Goal: Task Accomplishment & Management: Use online tool/utility

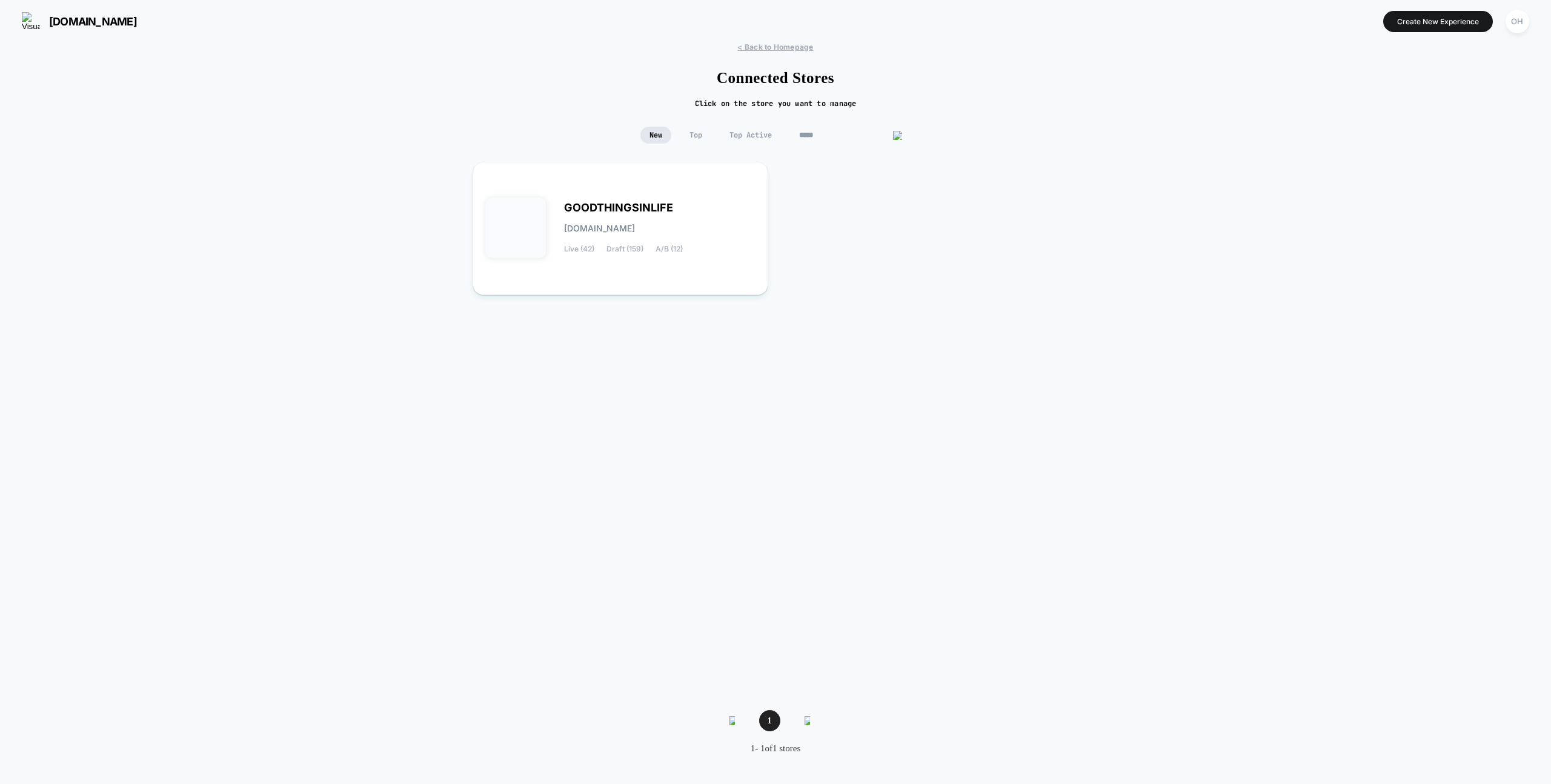
click at [850, 124] on div "< Back to Homepage Connected Stores Click on the store you want to manage New T…" at bounding box center [776, 406] width 1551 height 729
click at [845, 132] on input "*****" at bounding box center [850, 135] width 121 height 17
drag, startPoint x: 862, startPoint y: 136, endPoint x: 881, endPoint y: 133, distance: 19.2
click at [862, 136] on input "*****" at bounding box center [850, 135] width 121 height 17
click at [781, 43] on span "< Back to Homepage" at bounding box center [776, 47] width 76 height 9
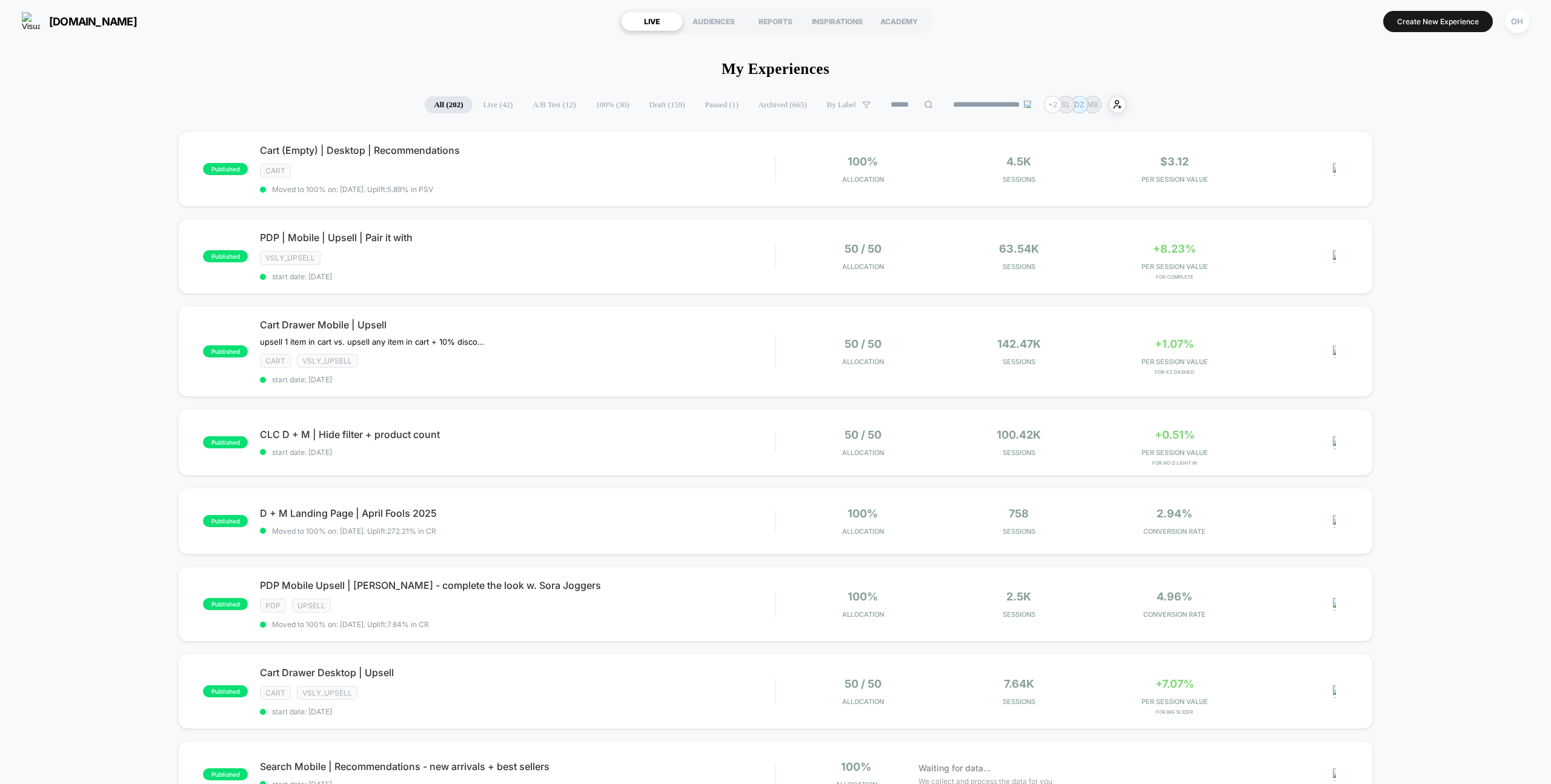
click at [1514, 40] on div "[DOMAIN_NAME] LIVE AUDIENCES REPORTS INSPIRATIONS ACADEMY Create New Experience…" at bounding box center [776, 21] width 1551 height 42
click at [1514, 34] on div "OH" at bounding box center [1517, 21] width 31 height 30
click at [1513, 31] on div "OH" at bounding box center [1518, 21] width 24 height 24
click at [1390, 109] on span "Connected Stores" at bounding box center [1444, 104] width 144 height 9
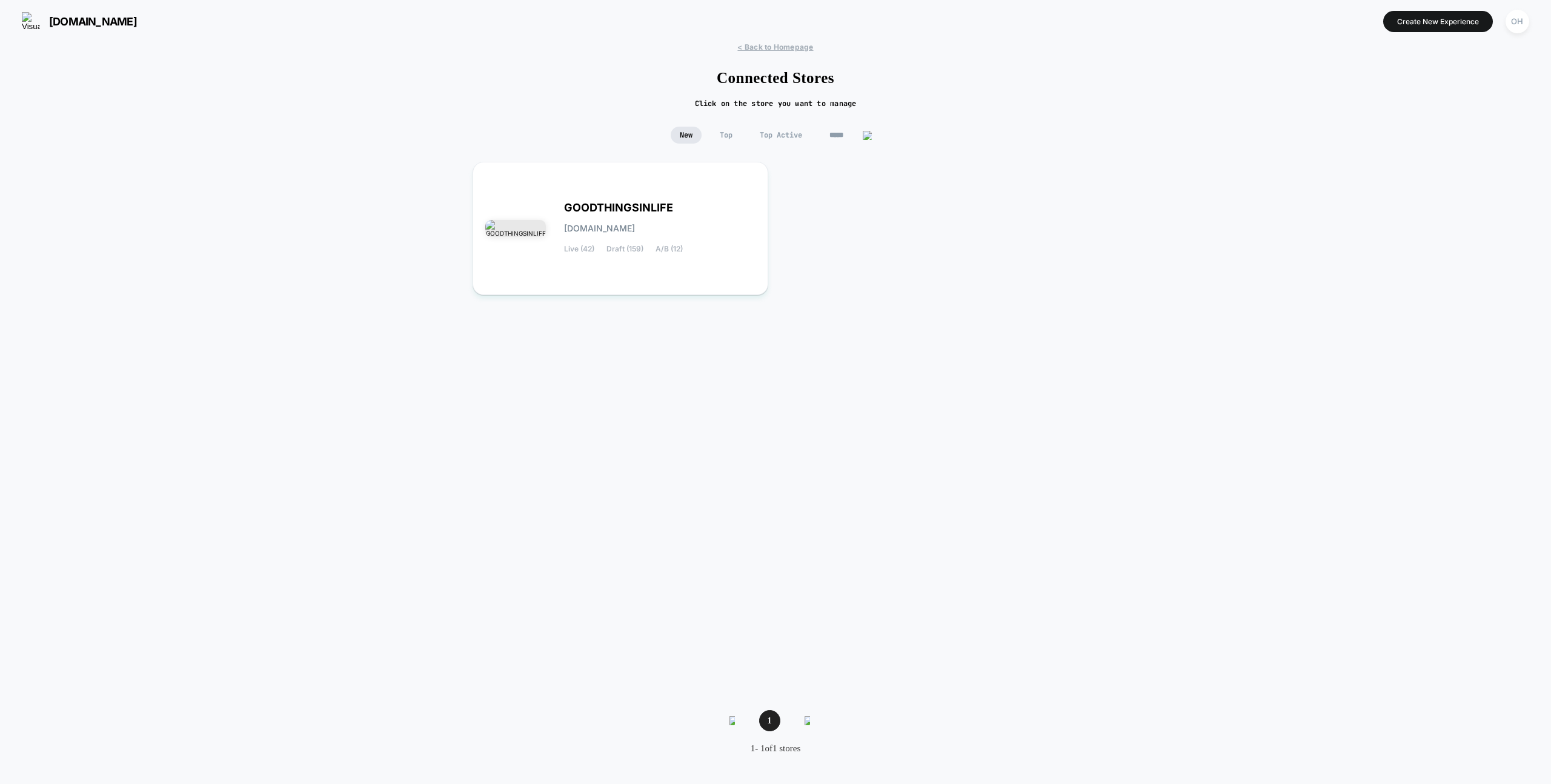
click at [862, 138] on input "*****" at bounding box center [850, 135] width 60 height 17
type input "****"
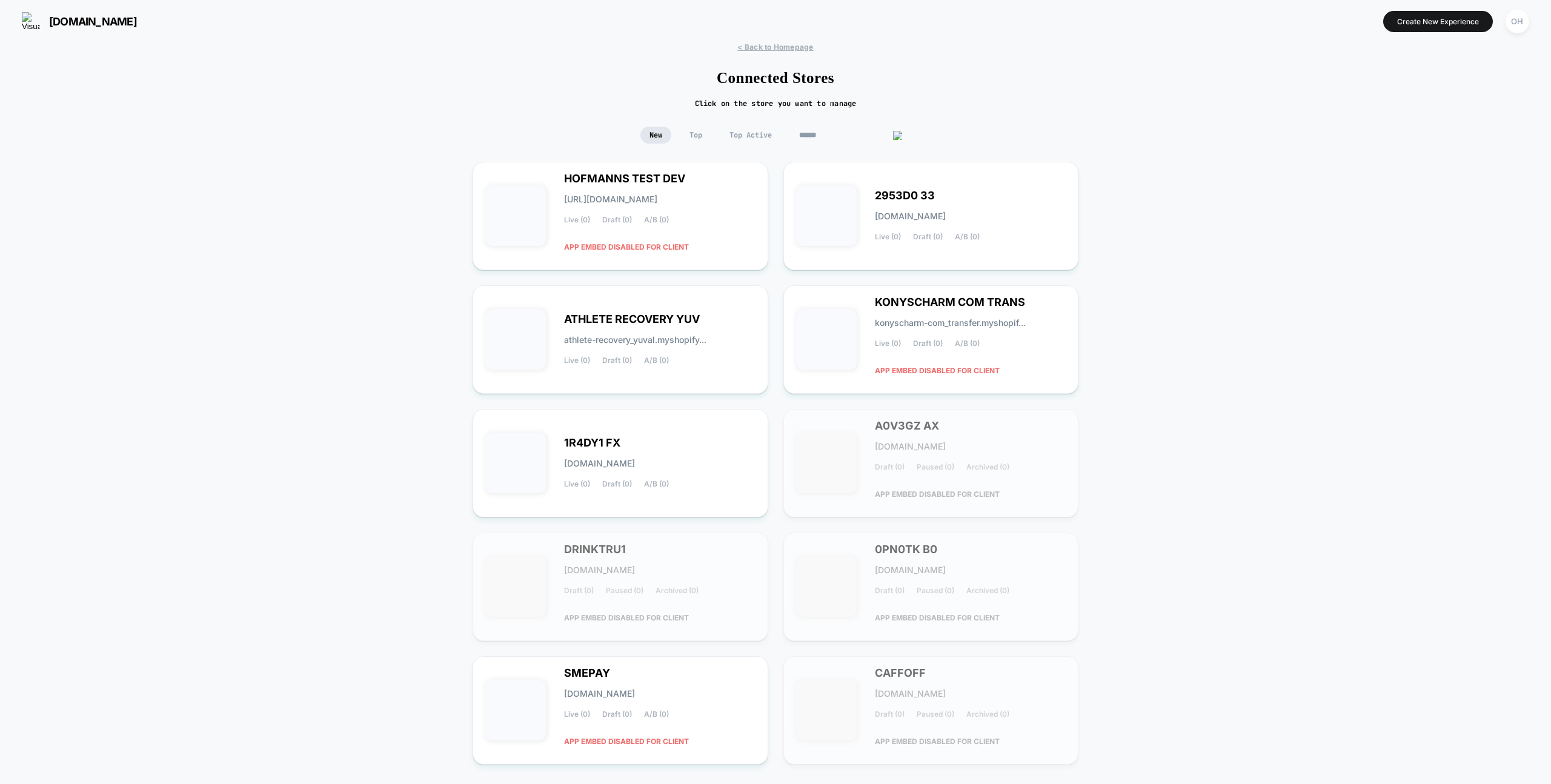
click at [777, 41] on div "[DOMAIN_NAME] Create New Experience OH" at bounding box center [776, 21] width 1551 height 42
click at [809, 48] on span "< Back to Homepage" at bounding box center [776, 47] width 76 height 9
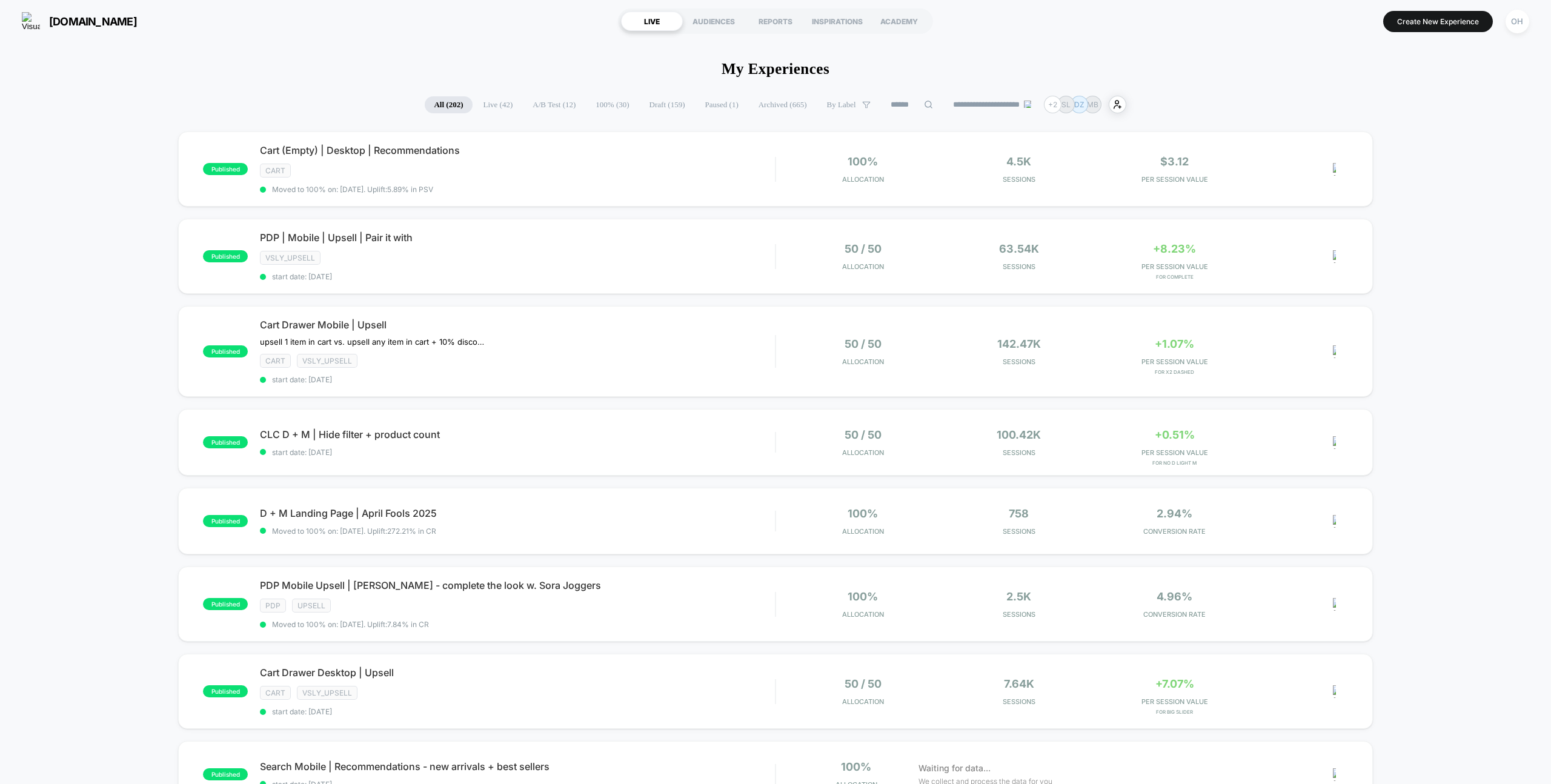
drag, startPoint x: 1525, startPoint y: 25, endPoint x: 1493, endPoint y: 37, distance: 34.2
click at [1525, 25] on div "OH" at bounding box center [1518, 21] width 24 height 24
click at [1402, 101] on span "Connected Stores" at bounding box center [1444, 104] width 144 height 9
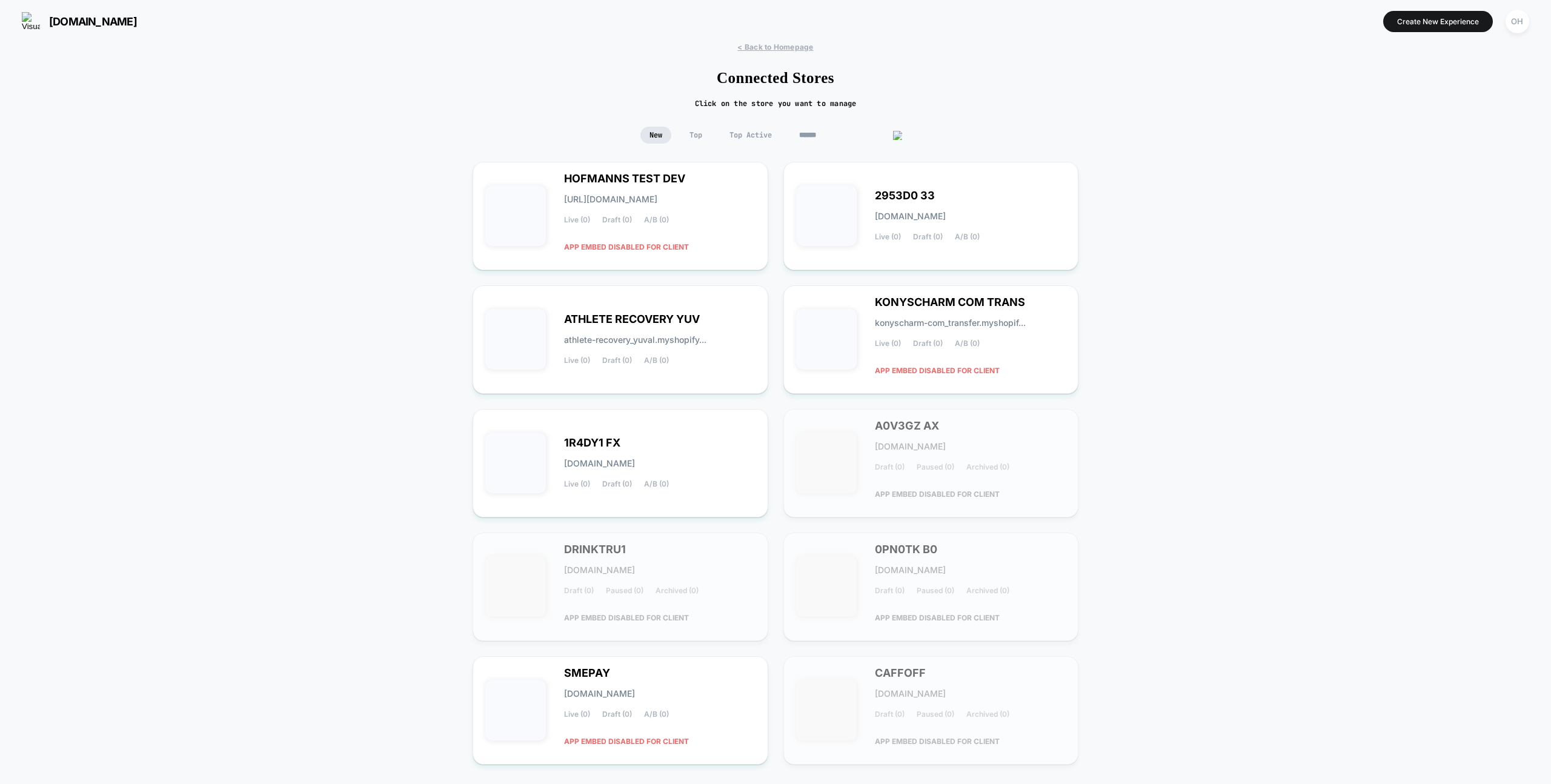
click at [854, 139] on input at bounding box center [850, 135] width 121 height 17
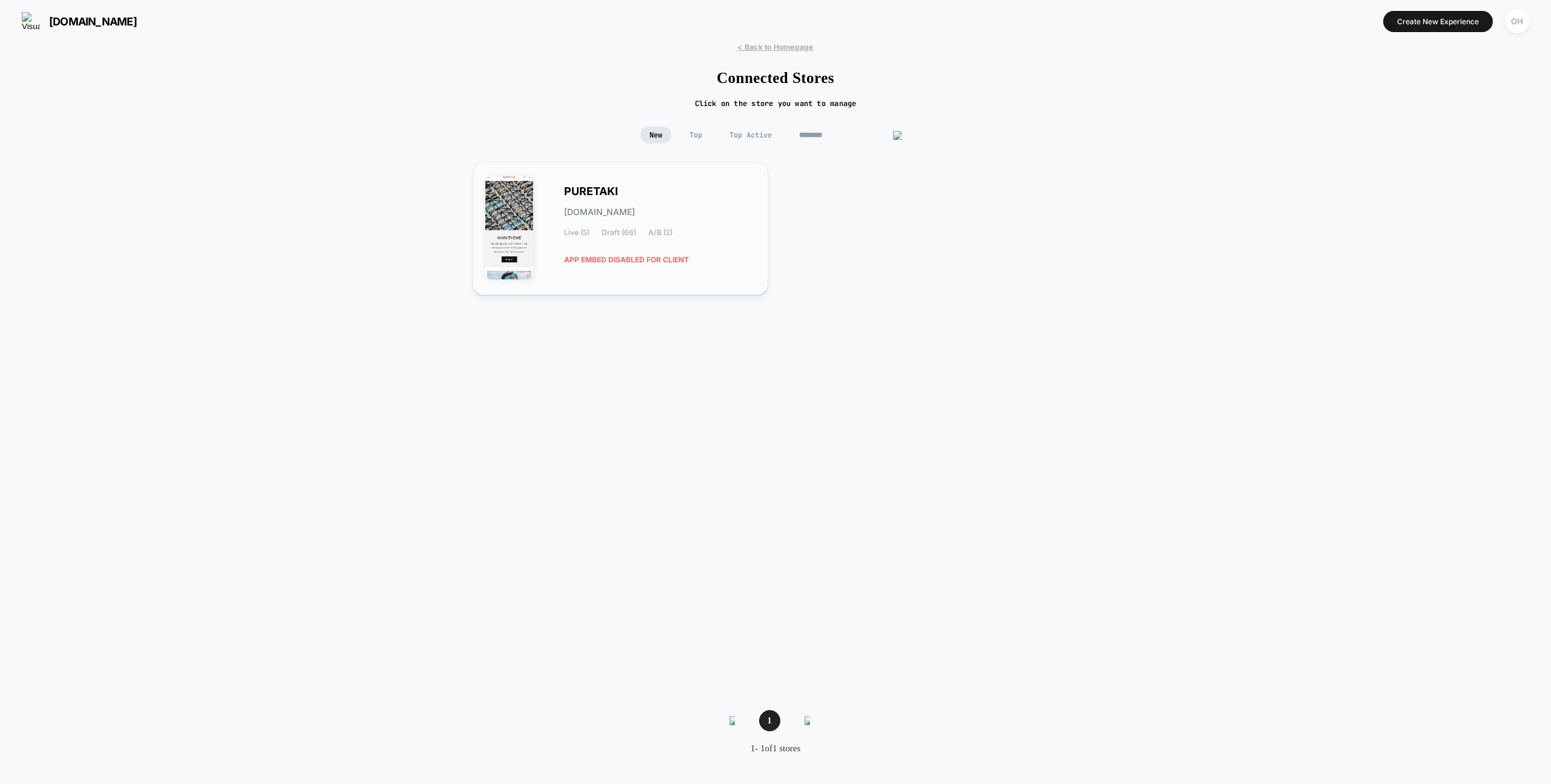
type input "********"
click at [726, 245] on div "PURETAKI [DOMAIN_NAME] Live (5) Draft (66) A/B (2) APP EMBED DISABLED FOR CLIENT" at bounding box center [660, 228] width 191 height 83
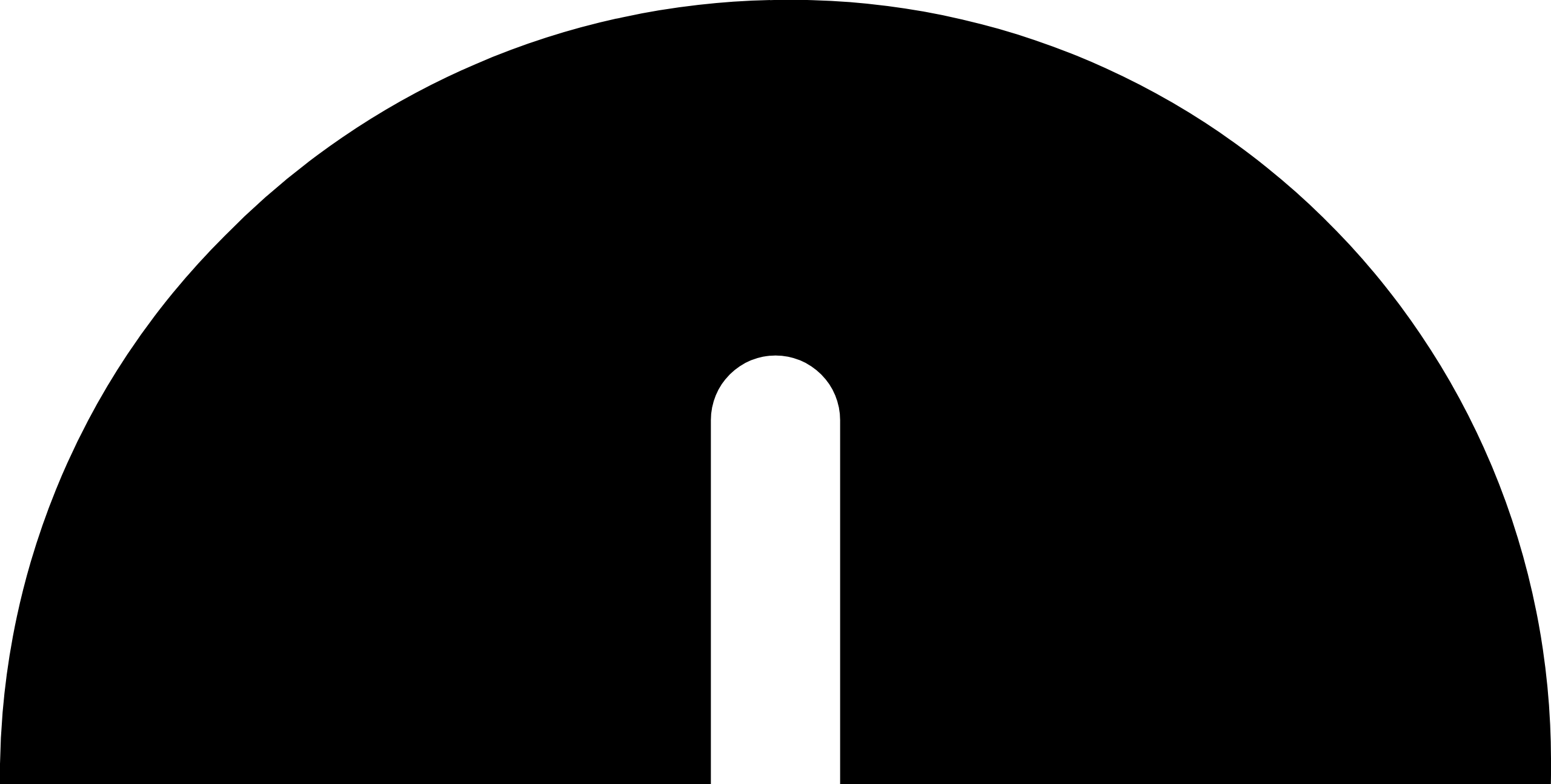
click at [1468, 13] on div "Oops.. something went wrong..." at bounding box center [776, 790] width 1551 height 1581
click at [1457, 22] on div "Oops.. something went wrong... Oops.. something went wrong..." at bounding box center [776, 790] width 1551 height 1581
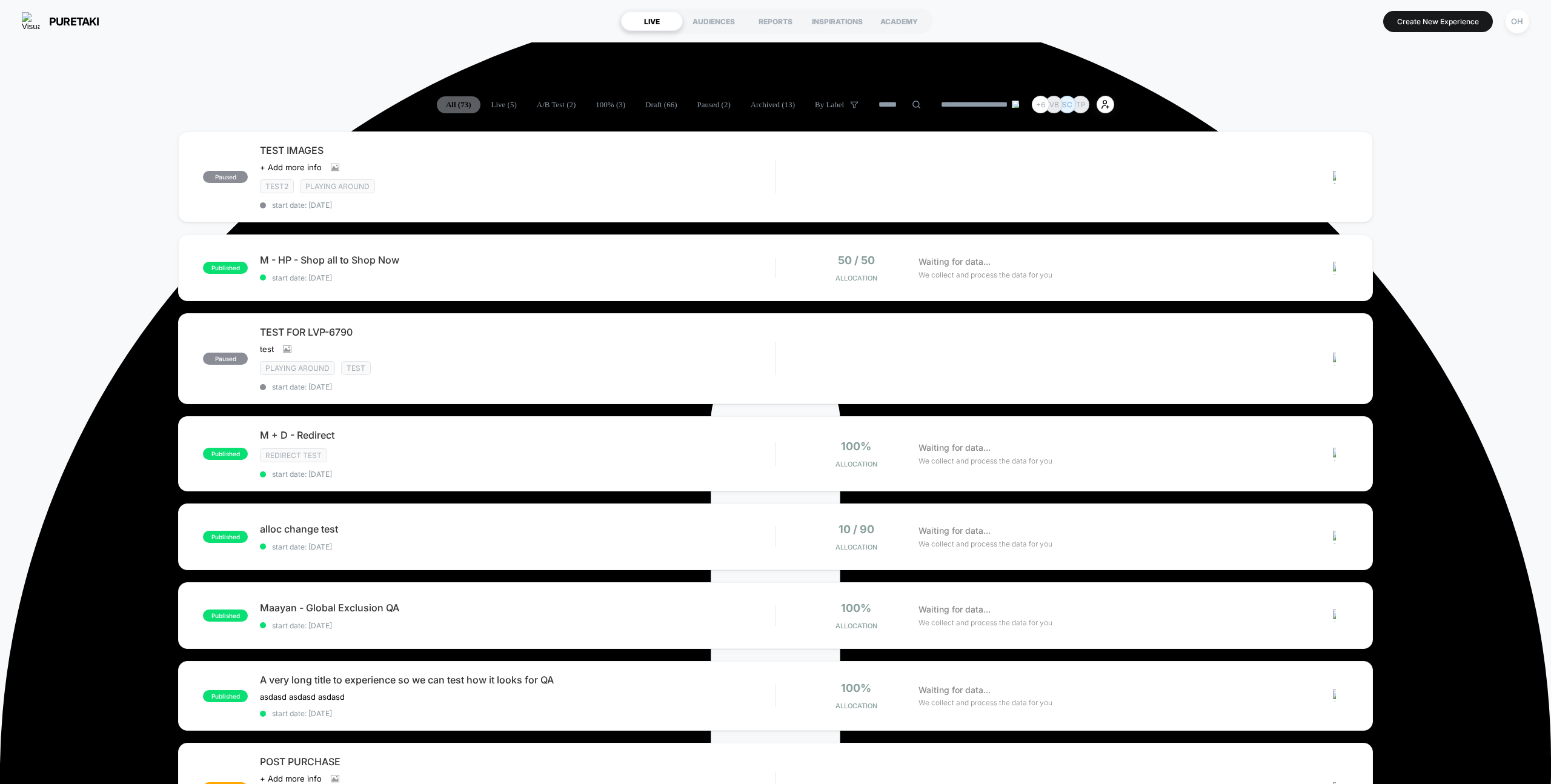
click at [1457, 0] on div "Oops.. something went wrong..." at bounding box center [776, 0] width 1551 height 0
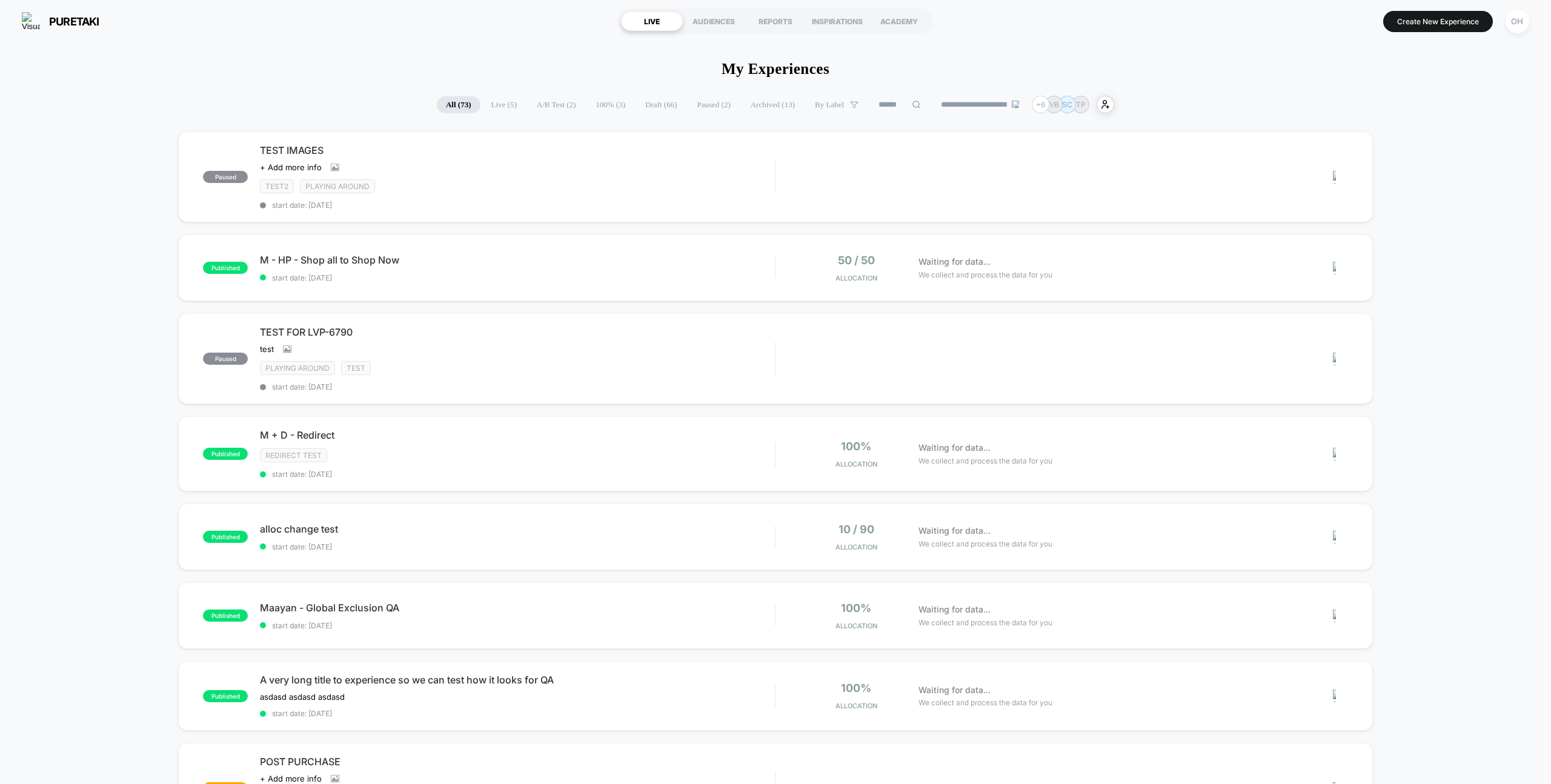
click at [1448, 25] on button "Create New Experience" at bounding box center [1438, 21] width 110 height 21
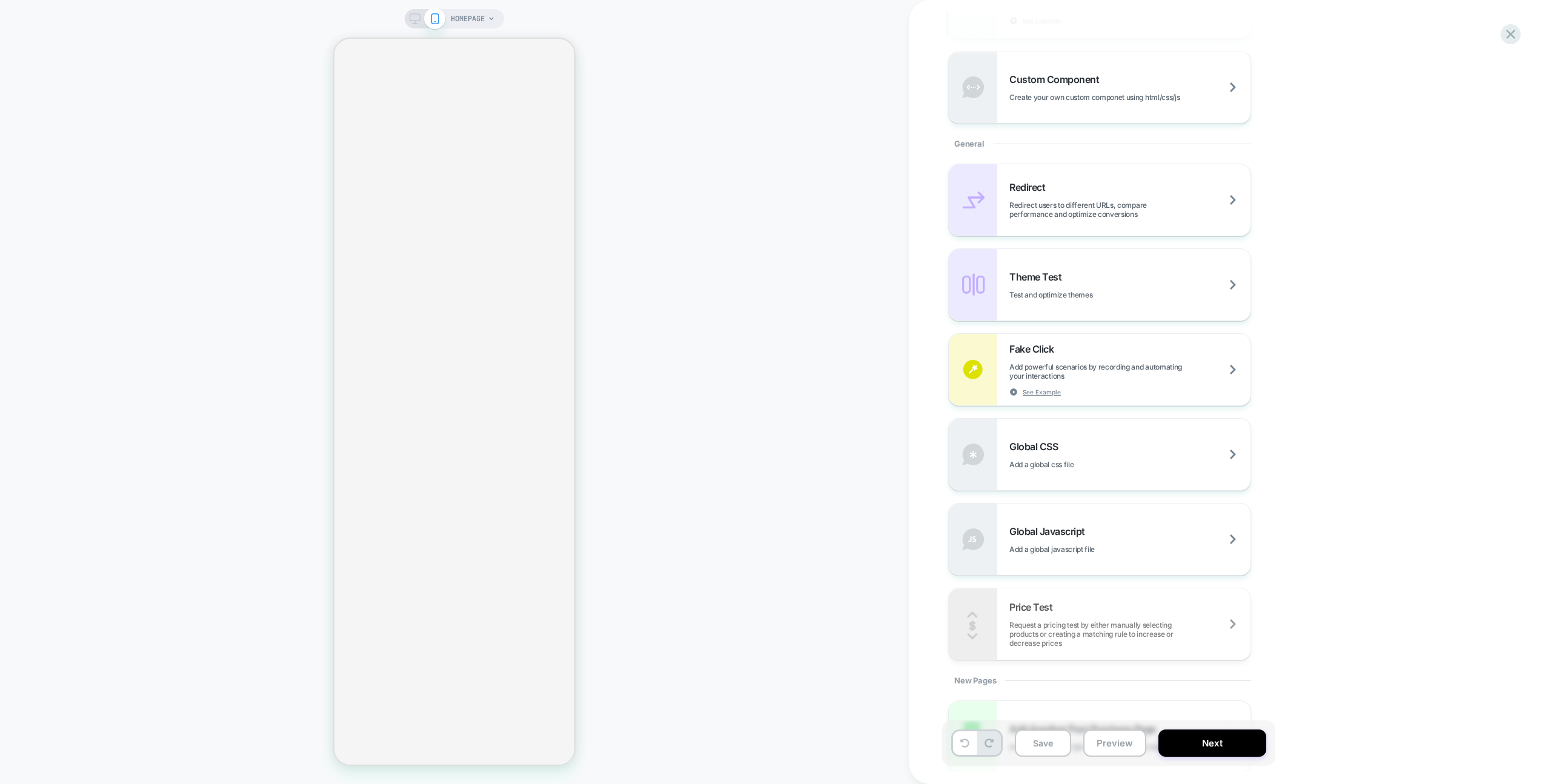
scroll to position [595, 0]
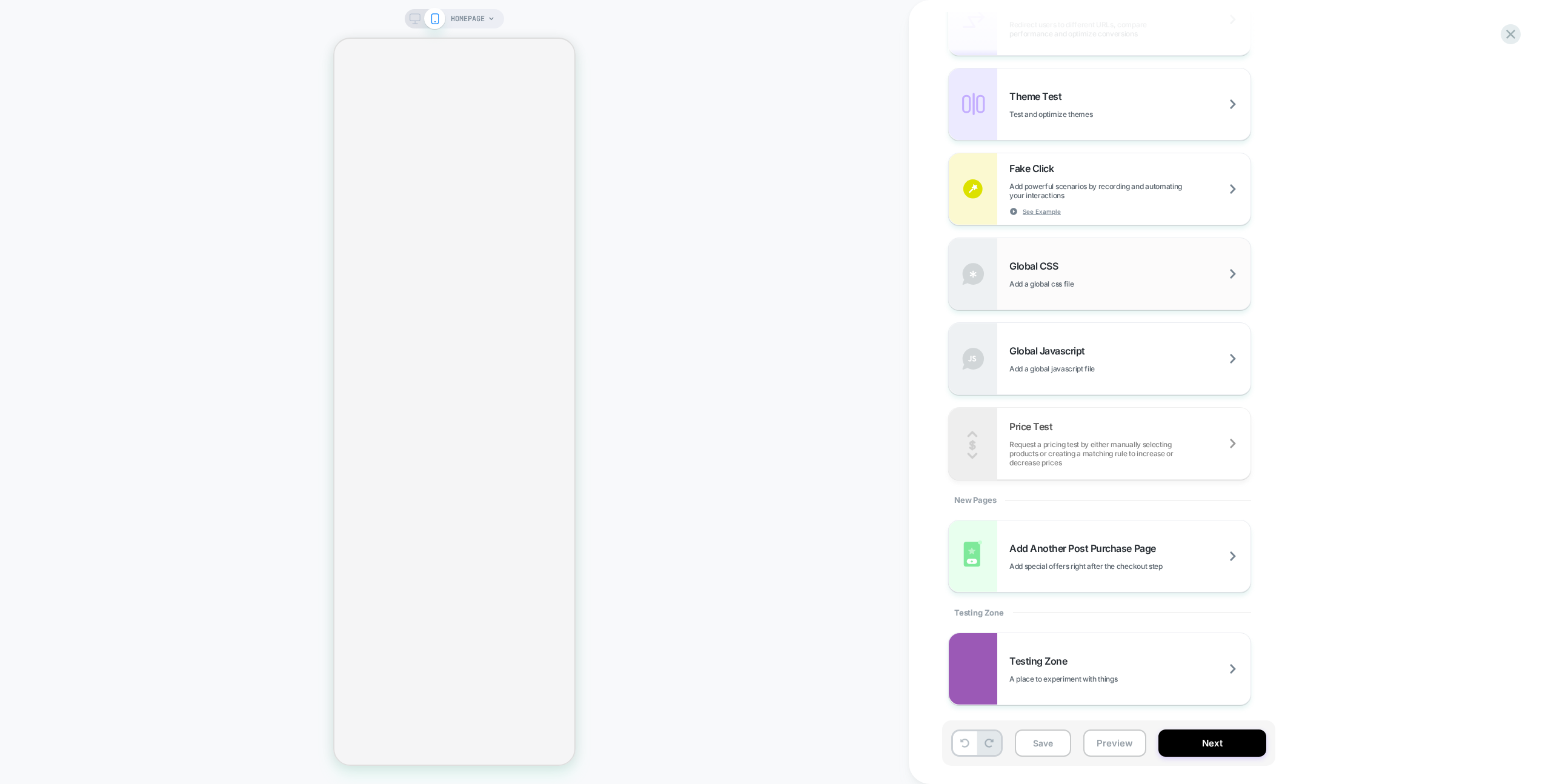
click at [1022, 303] on div "Global CSS Add a global css file" at bounding box center [1100, 274] width 302 height 72
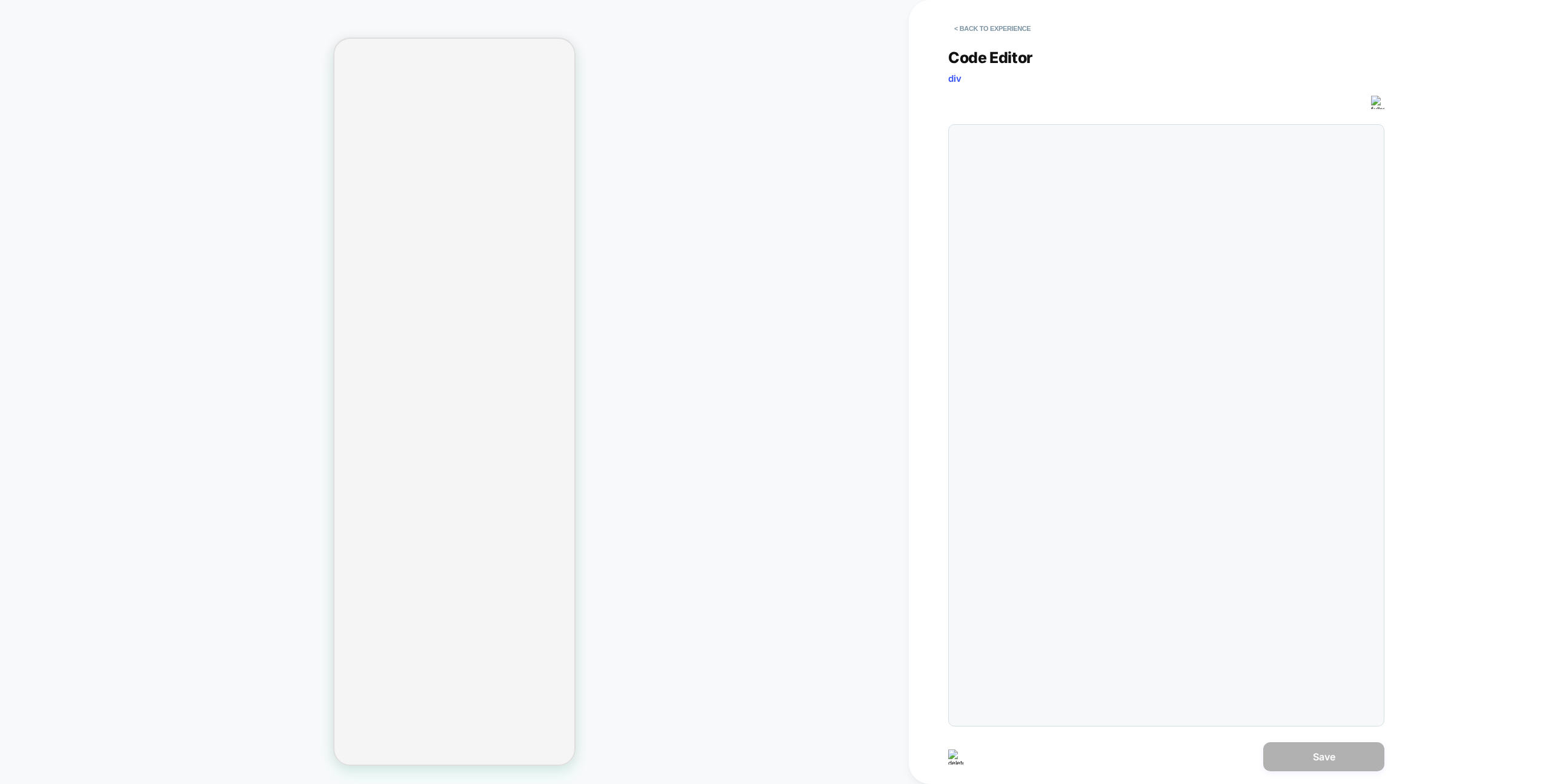
click at [1047, 304] on div at bounding box center [1166, 425] width 436 height 602
drag, startPoint x: 1047, startPoint y: 304, endPoint x: 1060, endPoint y: 282, distance: 25.6
click at [1060, 282] on div at bounding box center [1190, 425] width 375 height 589
type textarea "******"
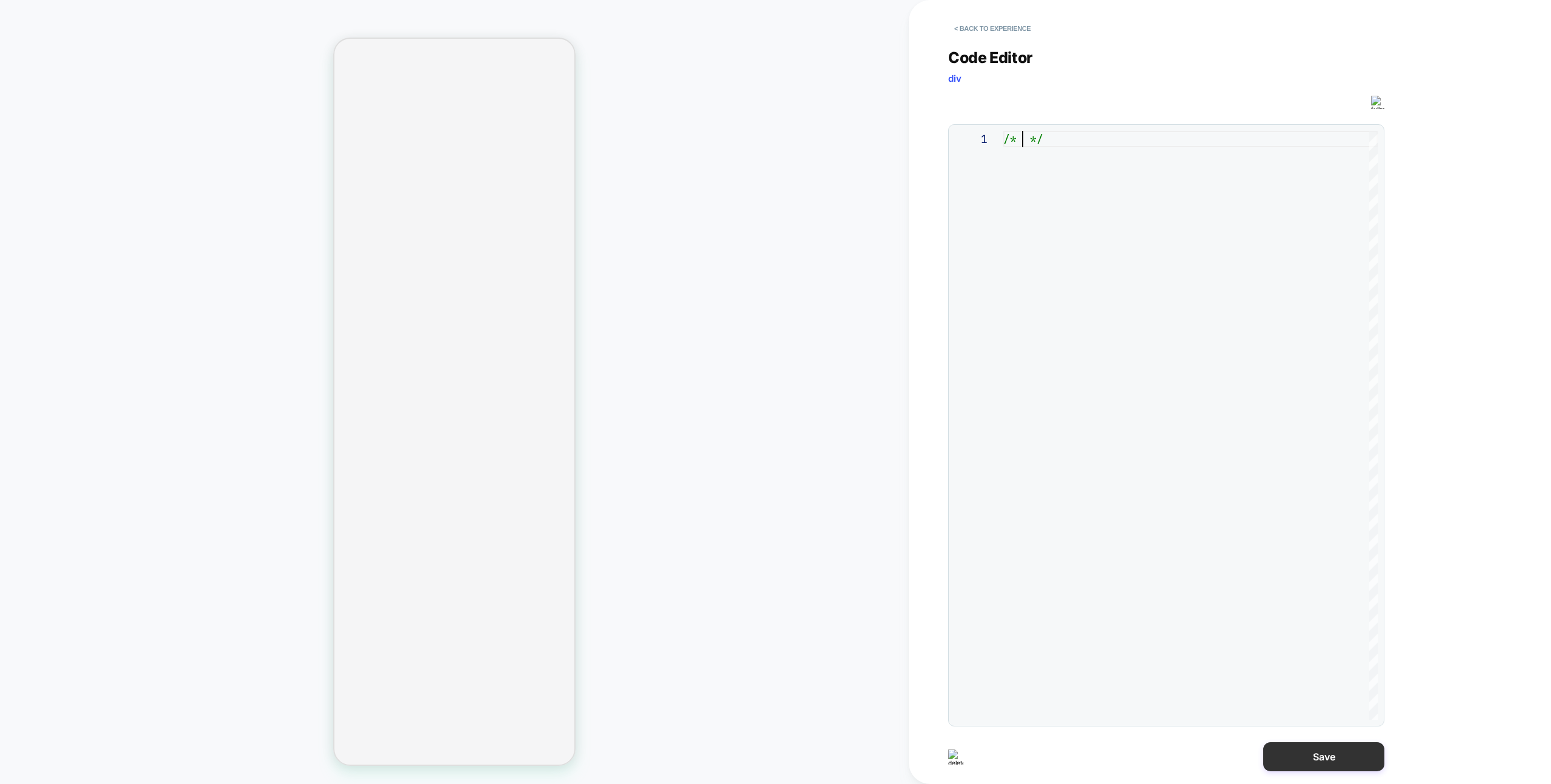
click at [1335, 754] on button "Save" at bounding box center [1324, 756] width 121 height 29
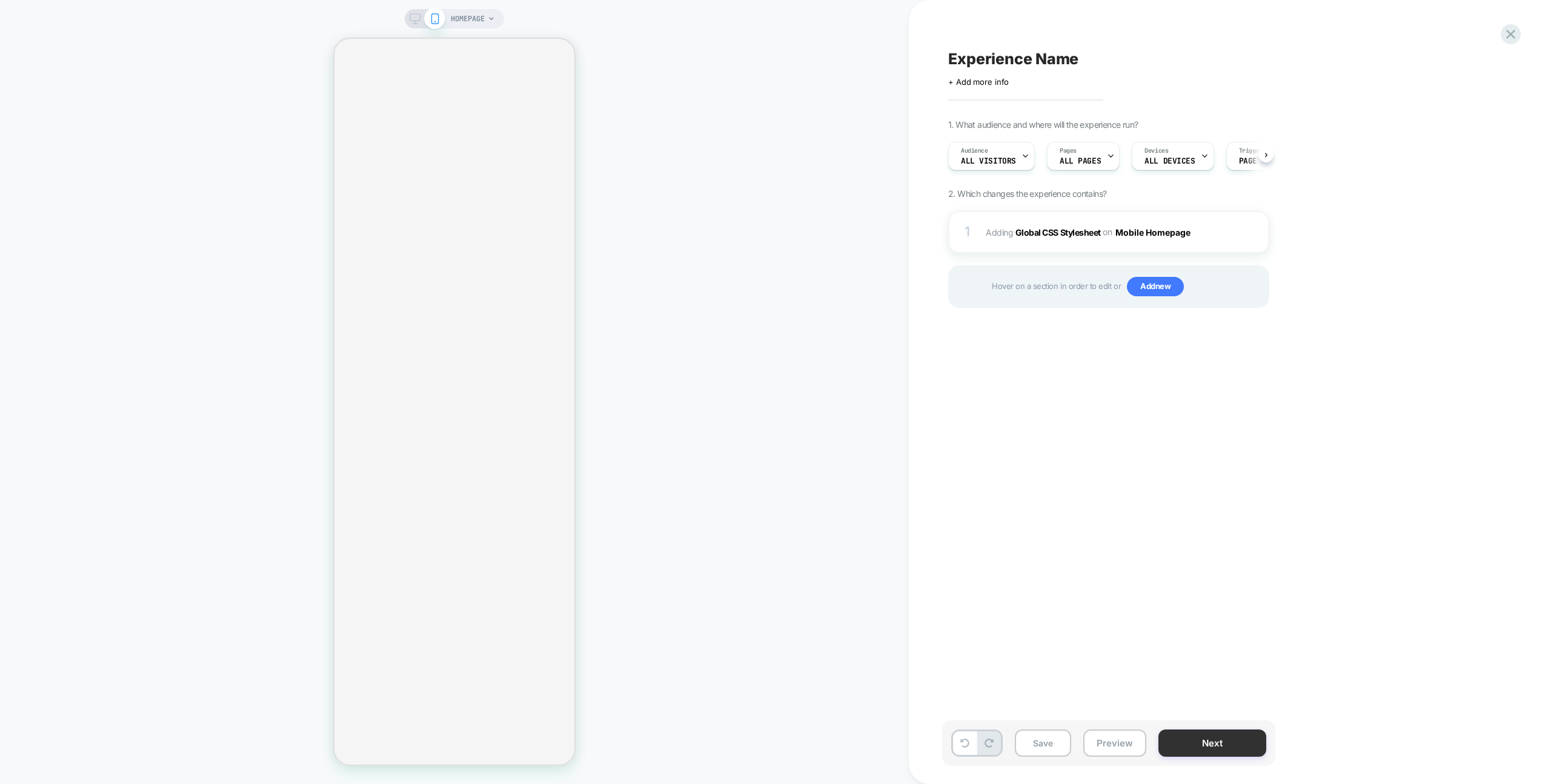
click at [1194, 731] on button "Next" at bounding box center [1212, 742] width 108 height 27
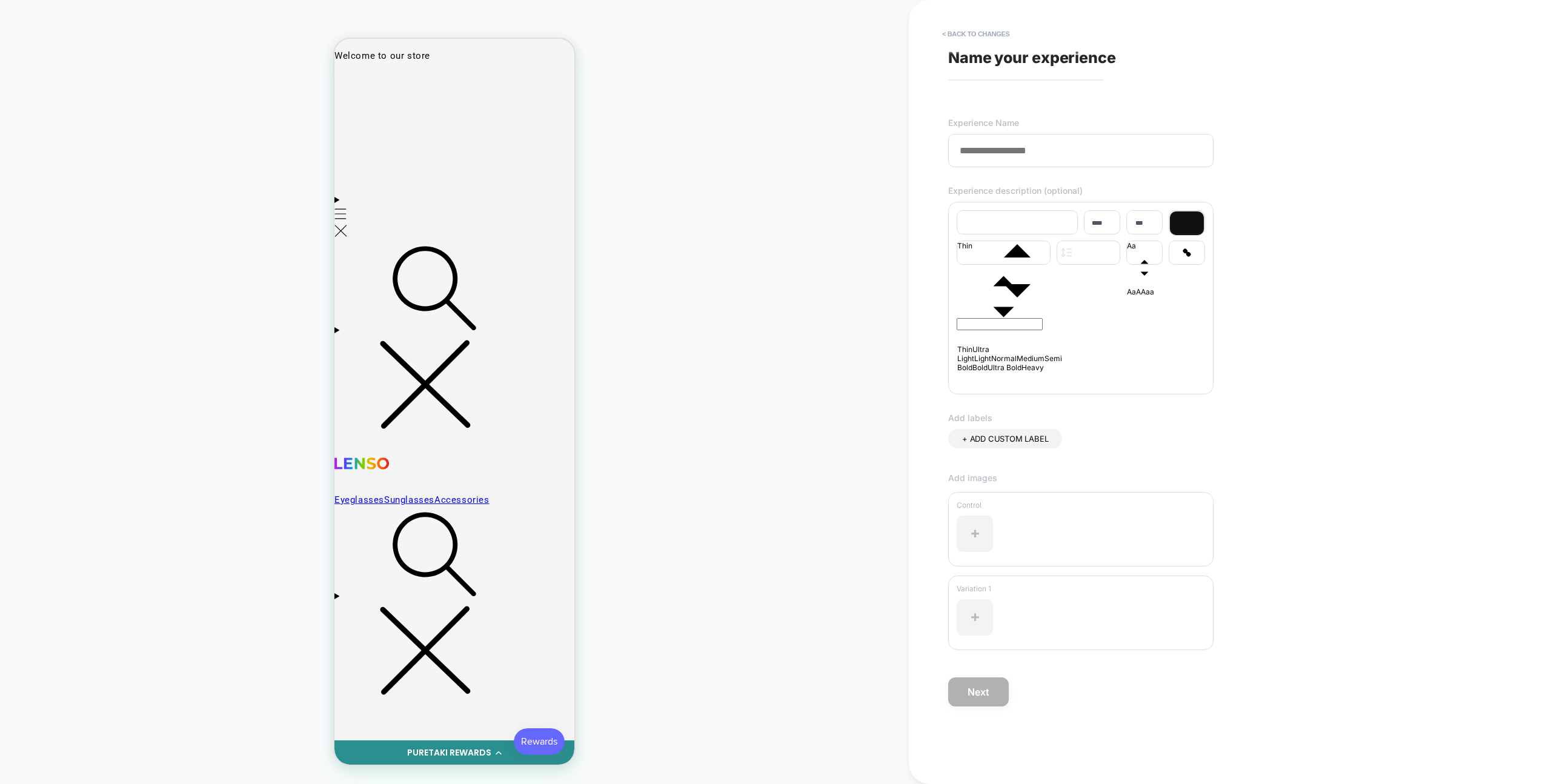
scroll to position [0, 0]
click at [976, 26] on button "< Back to changes" at bounding box center [976, 34] width 80 height 20
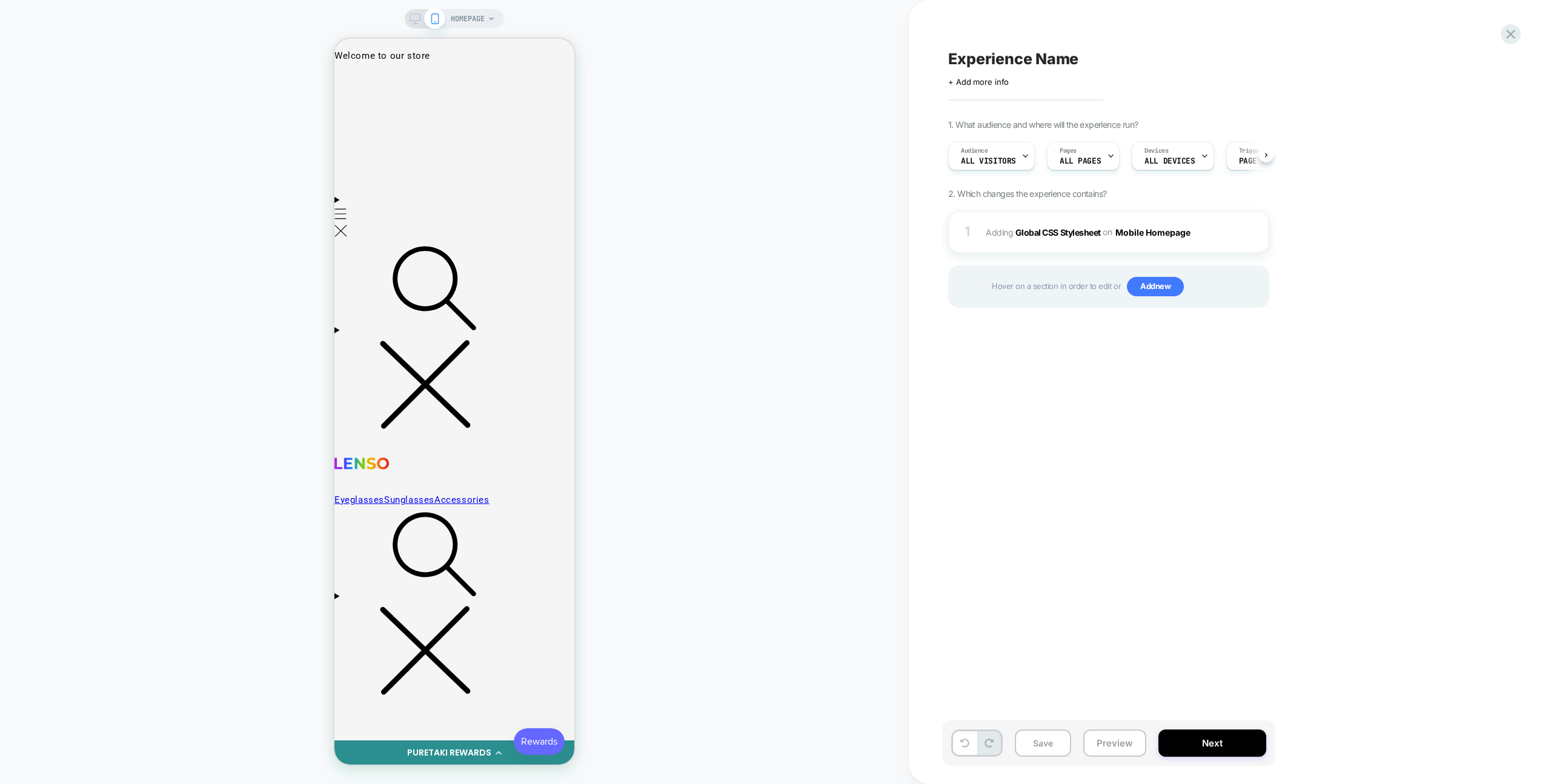
scroll to position [0, 1]
click at [1500, 20] on div "Experience Name Click to edit experience details + Add more info 1. What audien…" at bounding box center [1230, 392] width 642 height 784
click at [1508, 25] on div at bounding box center [1511, 34] width 25 height 25
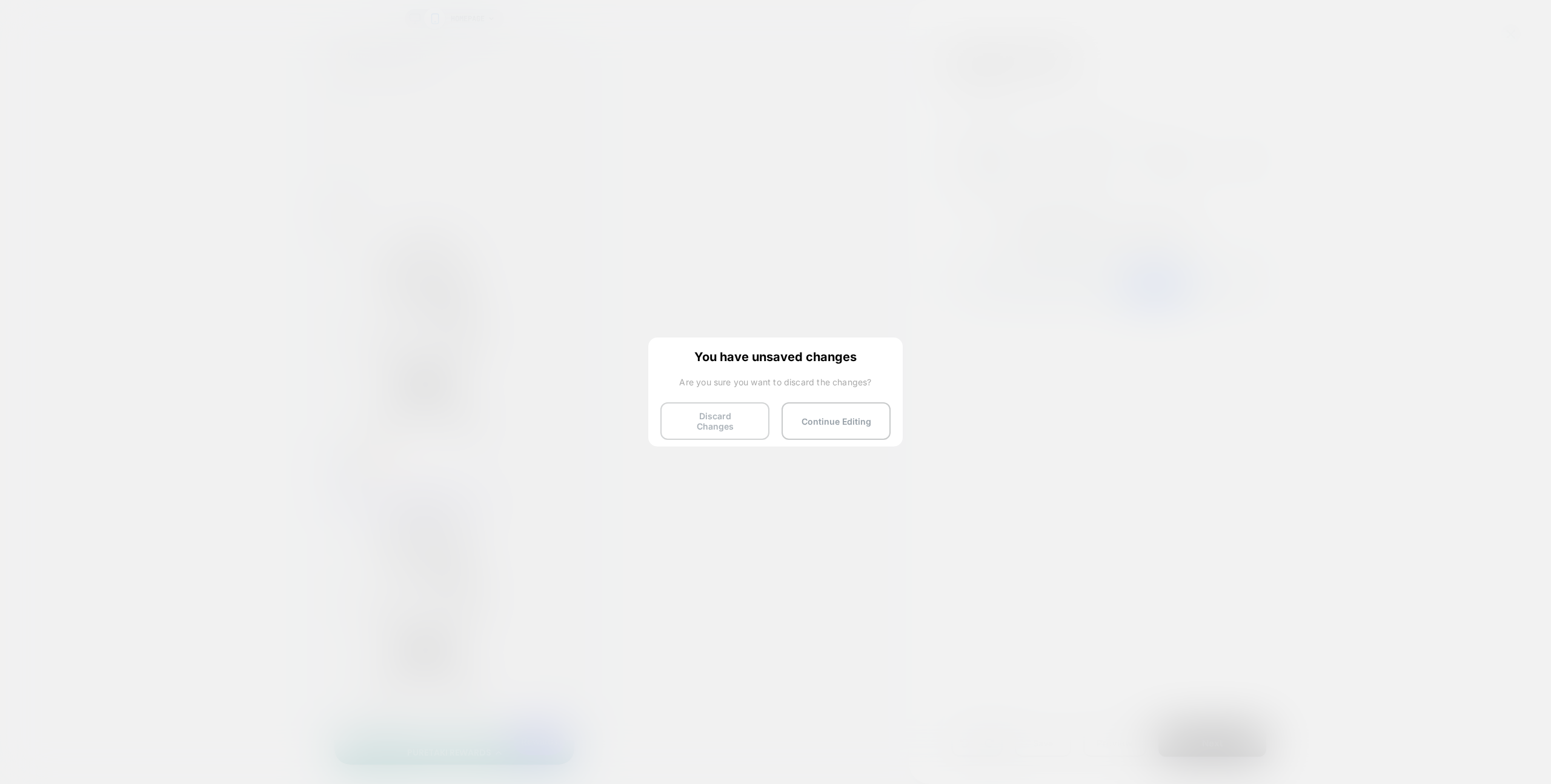
click at [702, 428] on button "Discard Changes" at bounding box center [714, 421] width 109 height 38
click at [704, 414] on button "Discard Changes" at bounding box center [714, 421] width 109 height 38
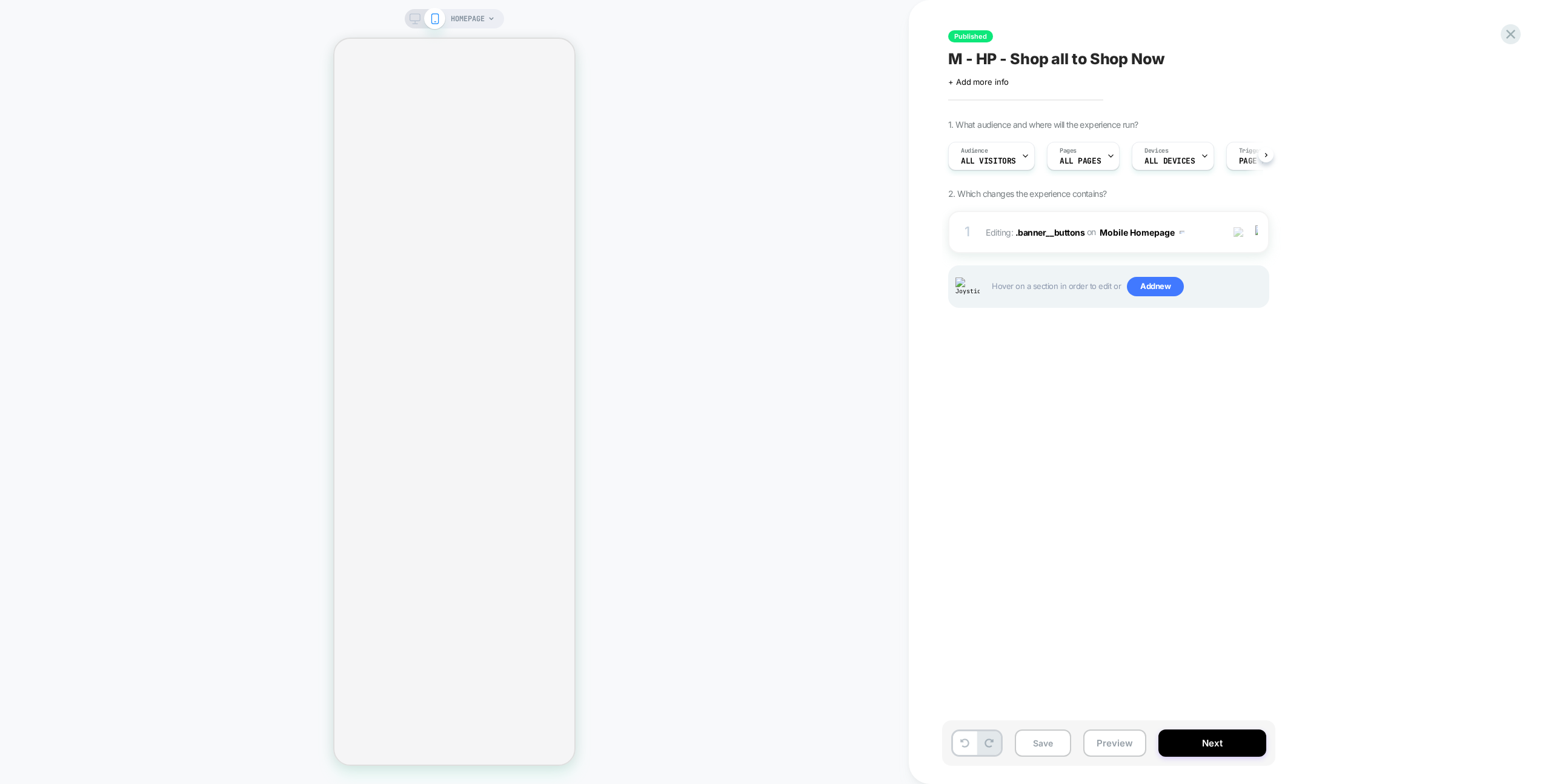
scroll to position [0, 1]
click at [1217, 731] on button "Next" at bounding box center [1212, 742] width 108 height 27
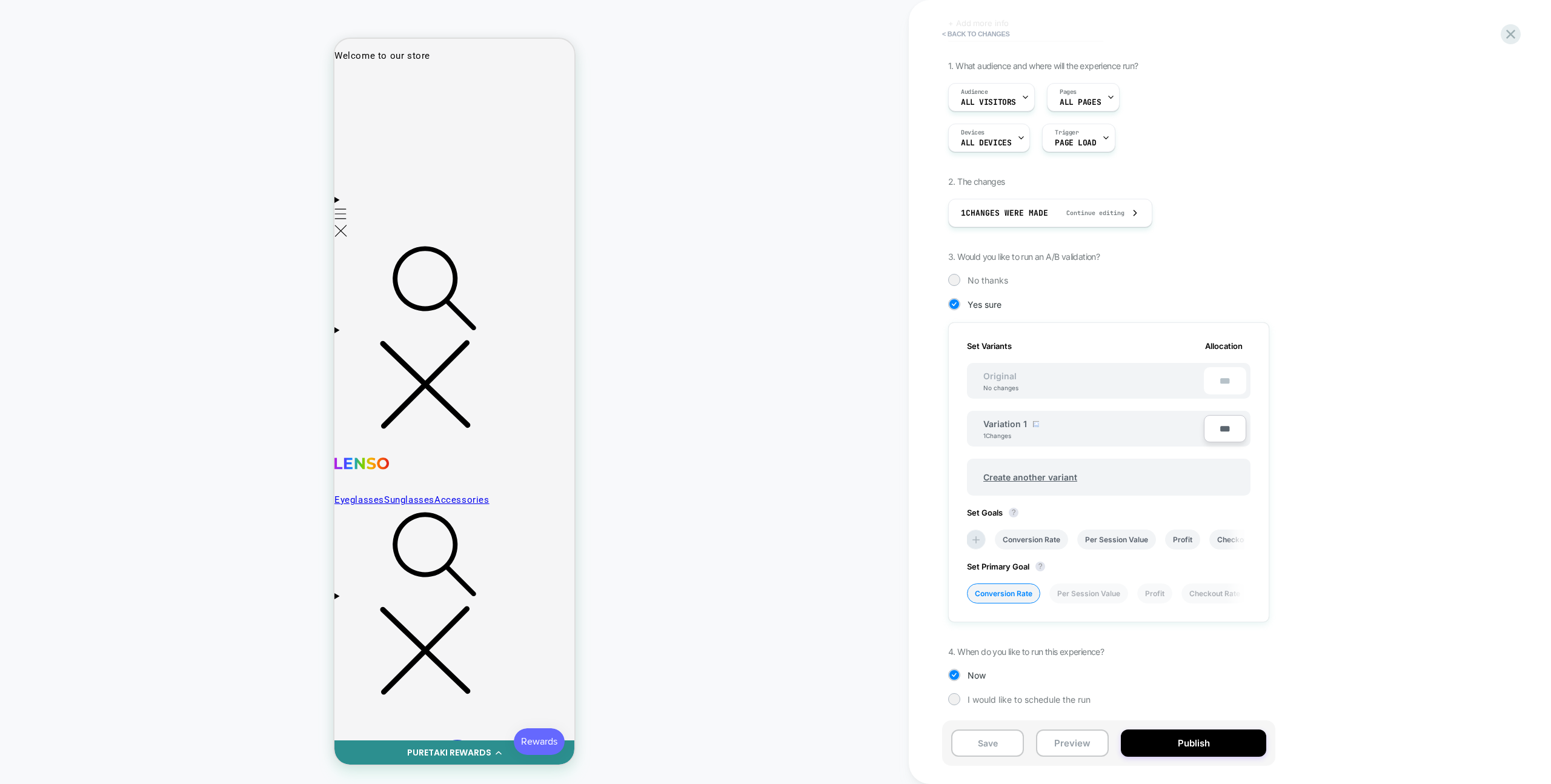
scroll to position [0, 0]
click at [1513, 33] on icon at bounding box center [1511, 34] width 9 height 9
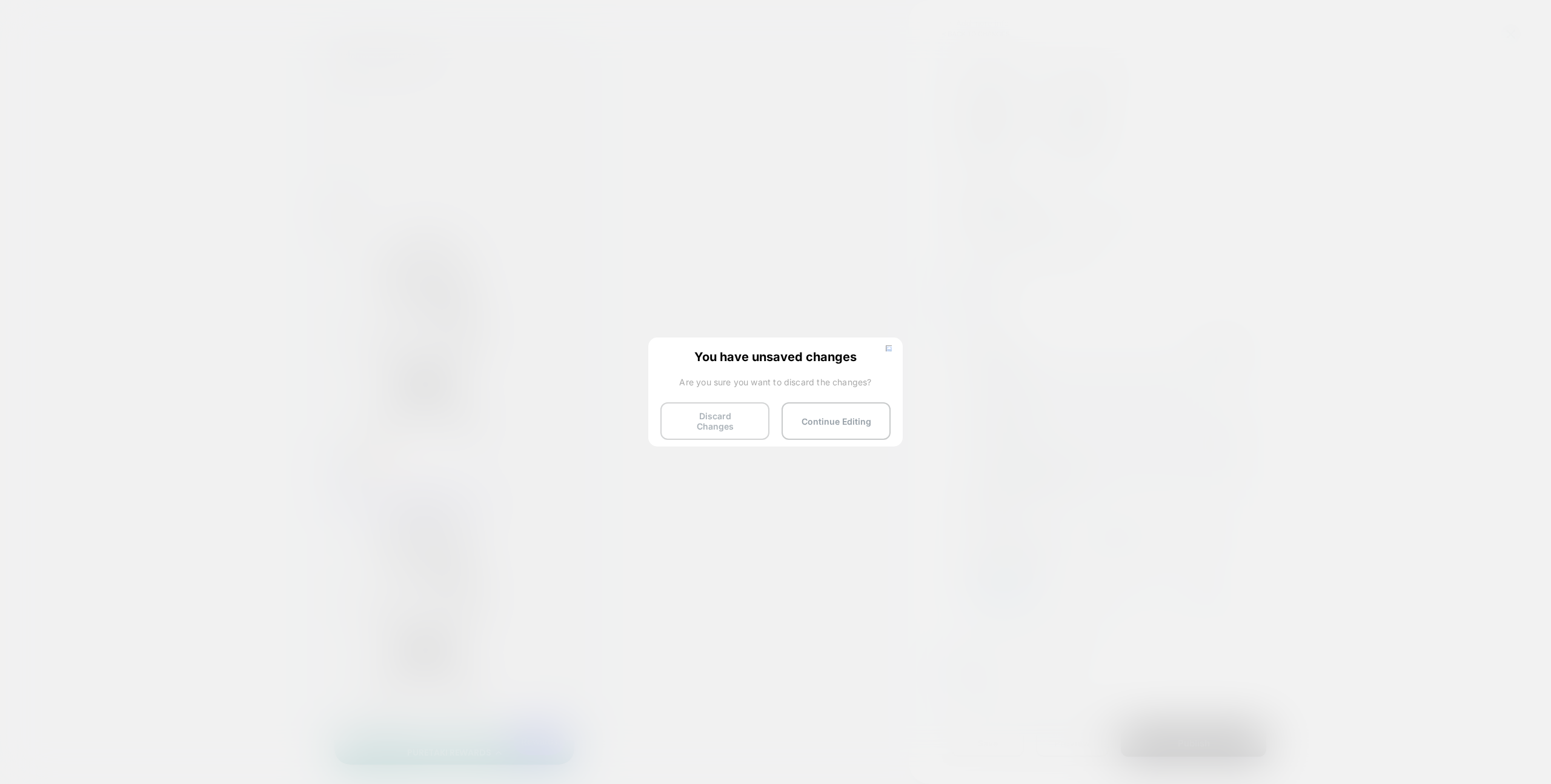
click at [714, 403] on button "Discard Changes" at bounding box center [714, 421] width 109 height 38
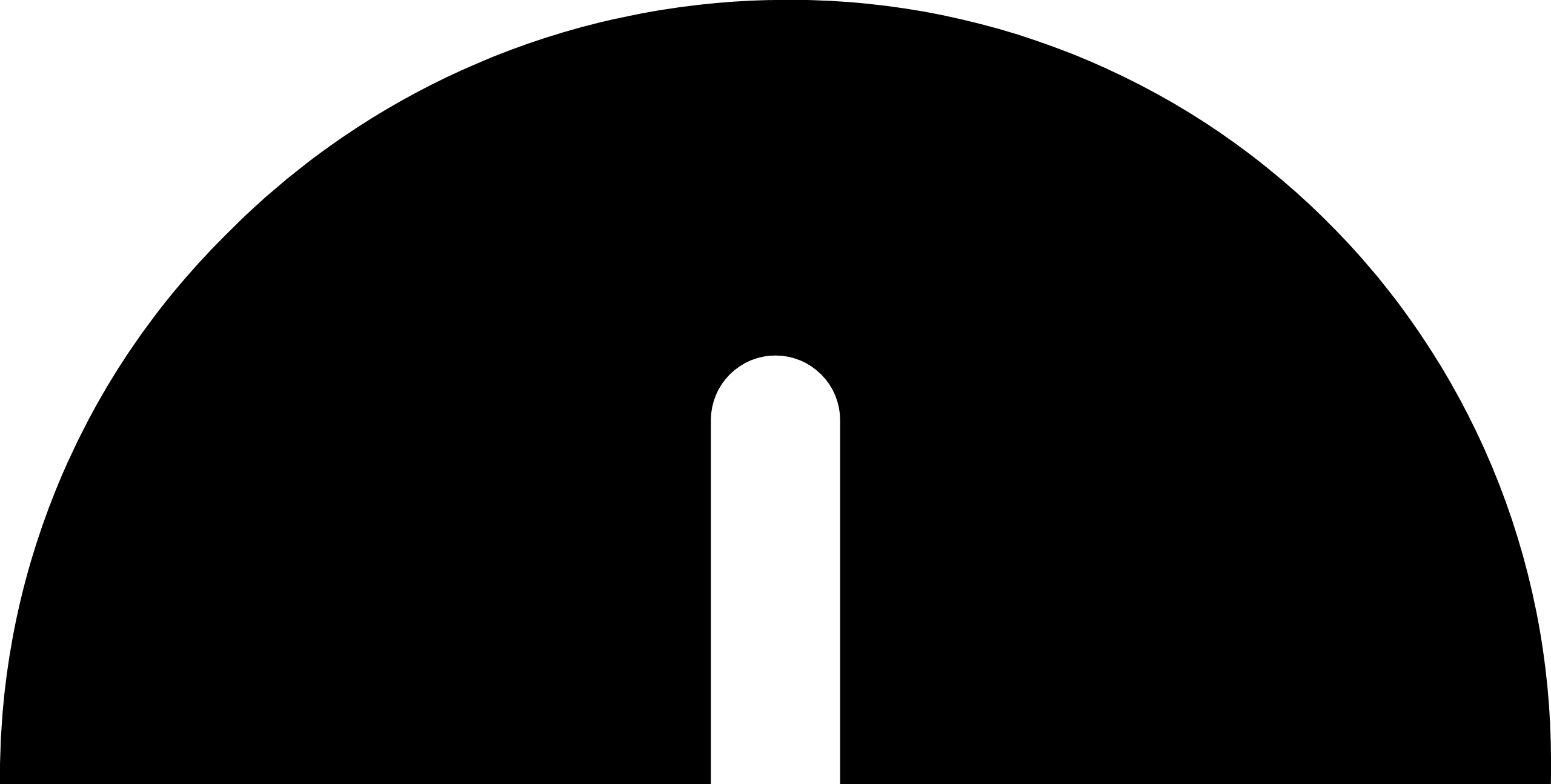
click at [1533, 68] on div "Oops.. something went wrong..." at bounding box center [776, 790] width 1551 height 1581
drag, startPoint x: 1525, startPoint y: 29, endPoint x: 1520, endPoint y: 26, distance: 5.8
click at [1525, 29] on div "Oops.. something went wrong..." at bounding box center [776, 790] width 1551 height 1581
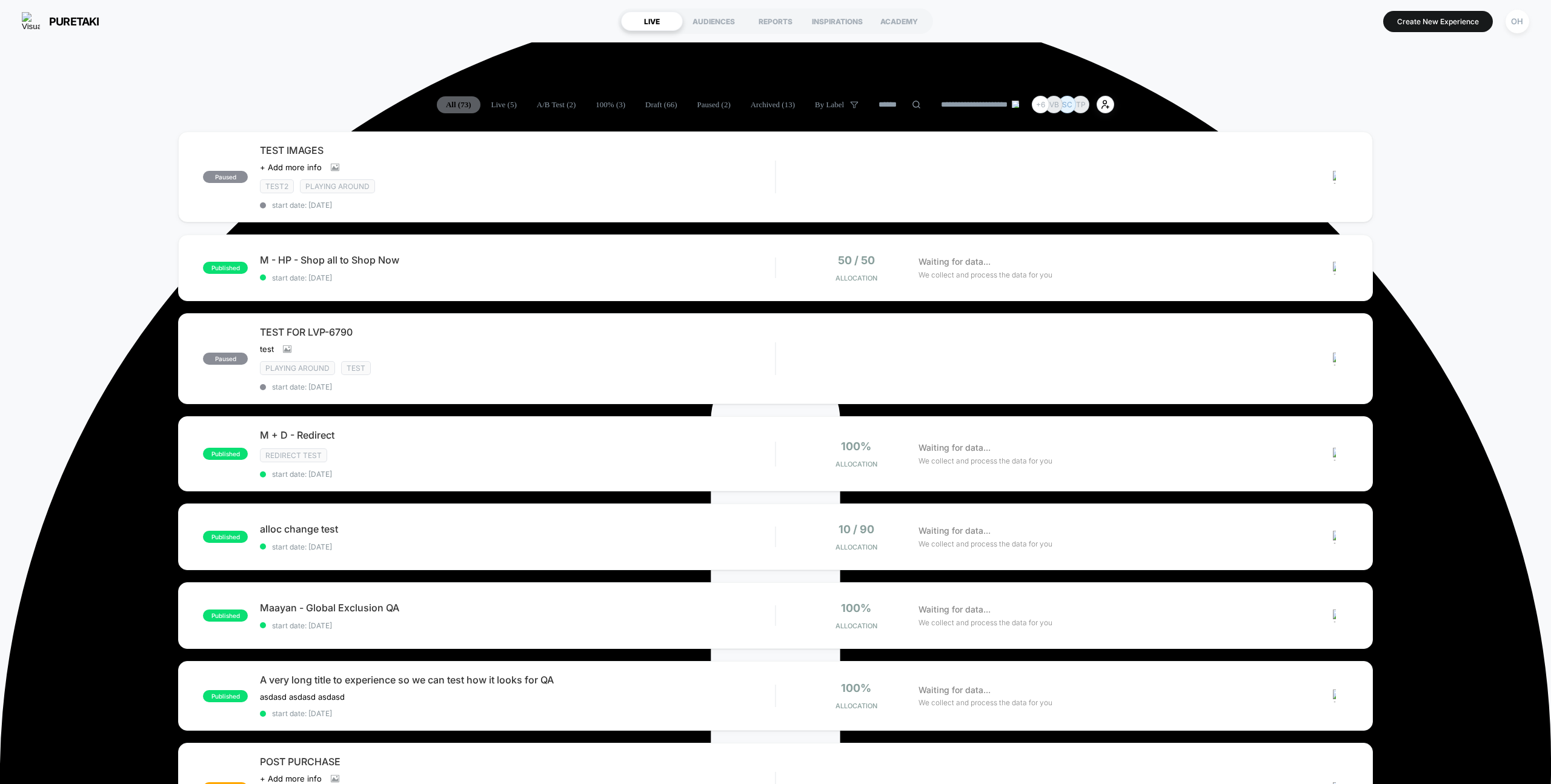
click at [1519, 0] on div "Oops.. something went wrong..." at bounding box center [776, 0] width 1551 height 0
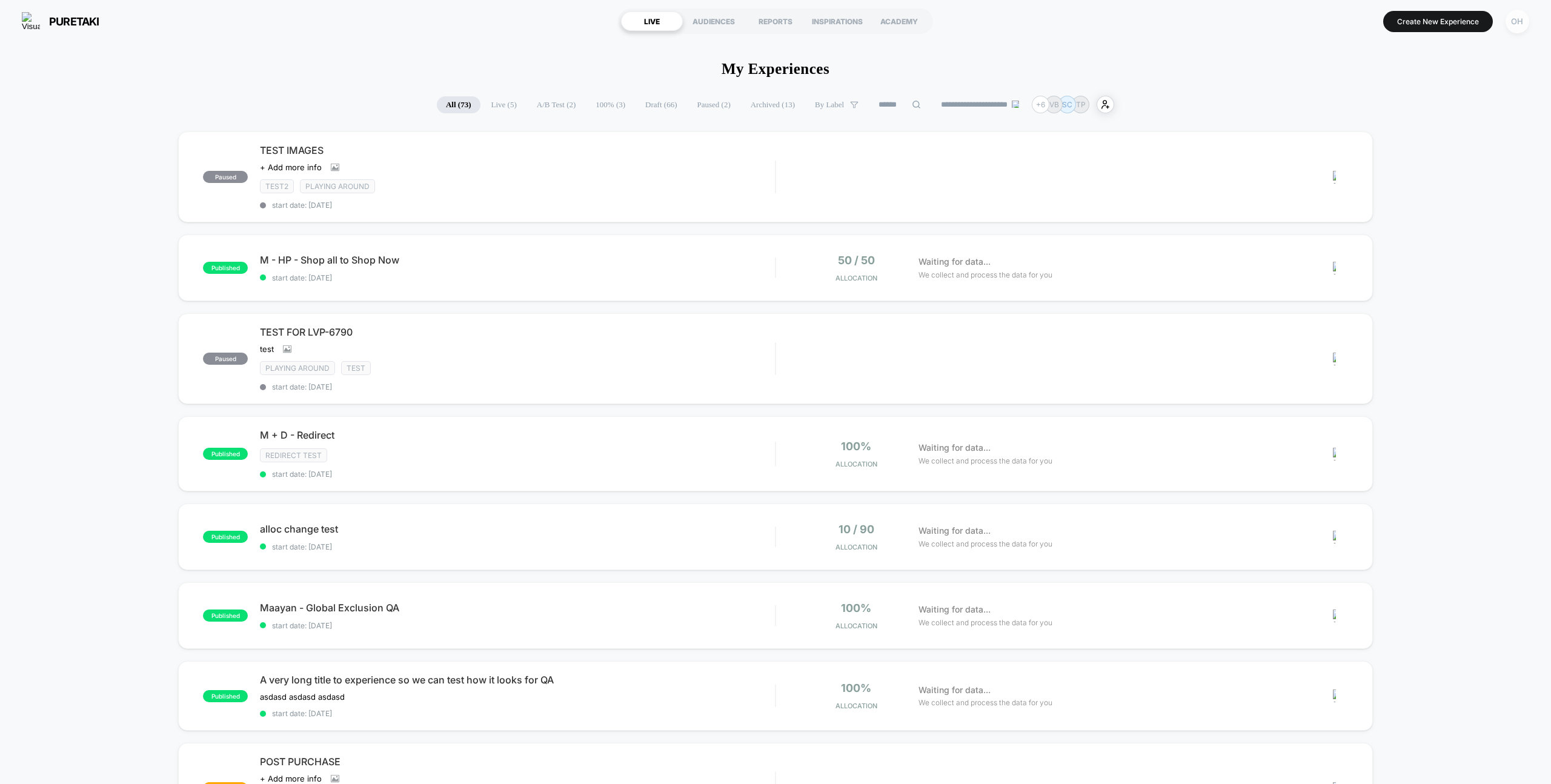
click at [1516, 25] on div "OH" at bounding box center [1518, 21] width 24 height 24
click at [1401, 106] on span "Connected Stores" at bounding box center [1444, 104] width 144 height 9
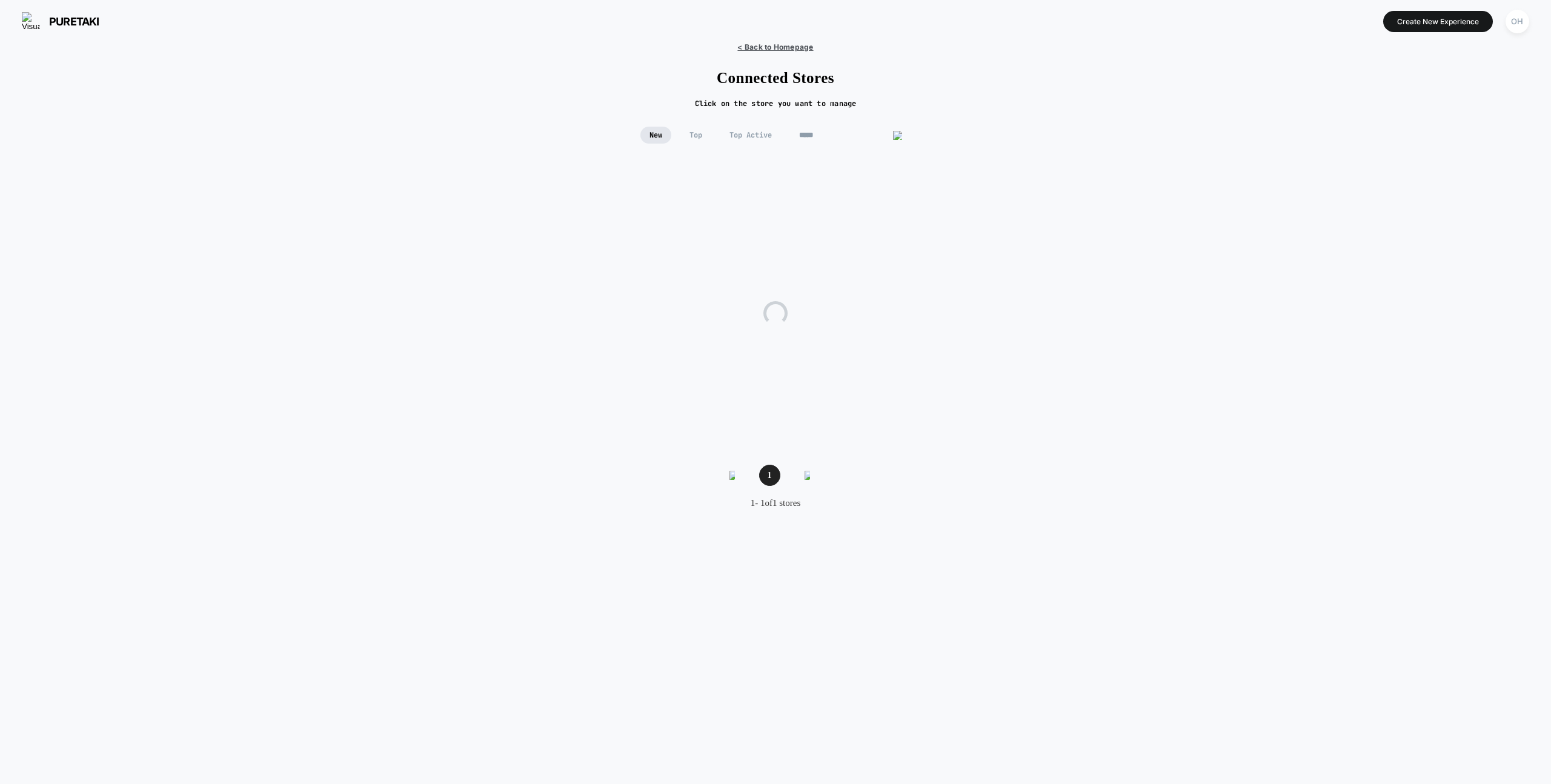
type input "*****"
click at [770, 48] on span "< Back to Homepage" at bounding box center [776, 47] width 76 height 9
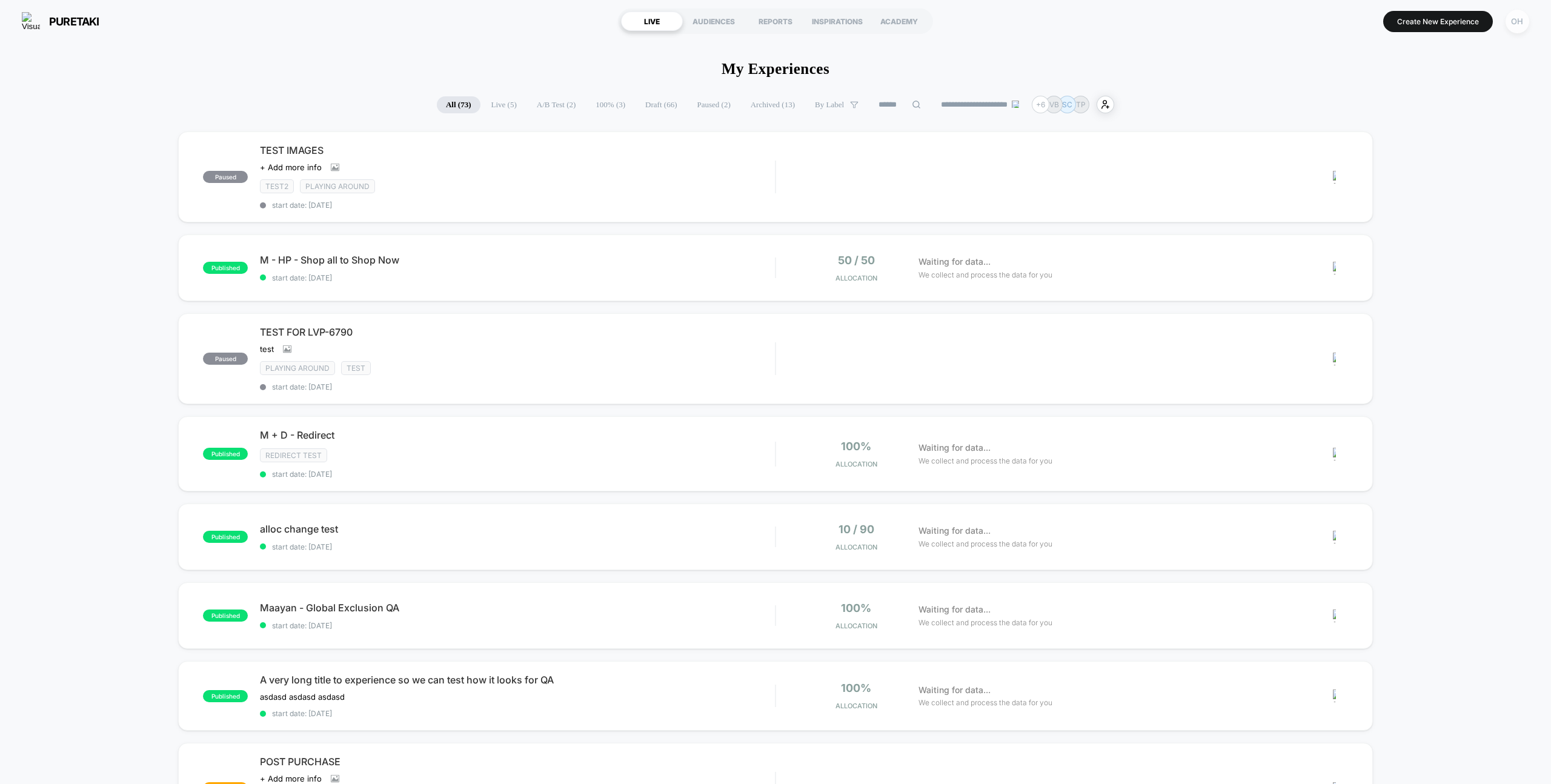
click at [1523, 20] on div "OH" at bounding box center [1518, 21] width 24 height 24
click at [1430, 99] on div "Or Hodeda or@visually.io Connected Stores" at bounding box center [1445, 84] width 181 height 75
click at [1429, 103] on span "Connected Stores" at bounding box center [1444, 104] width 144 height 9
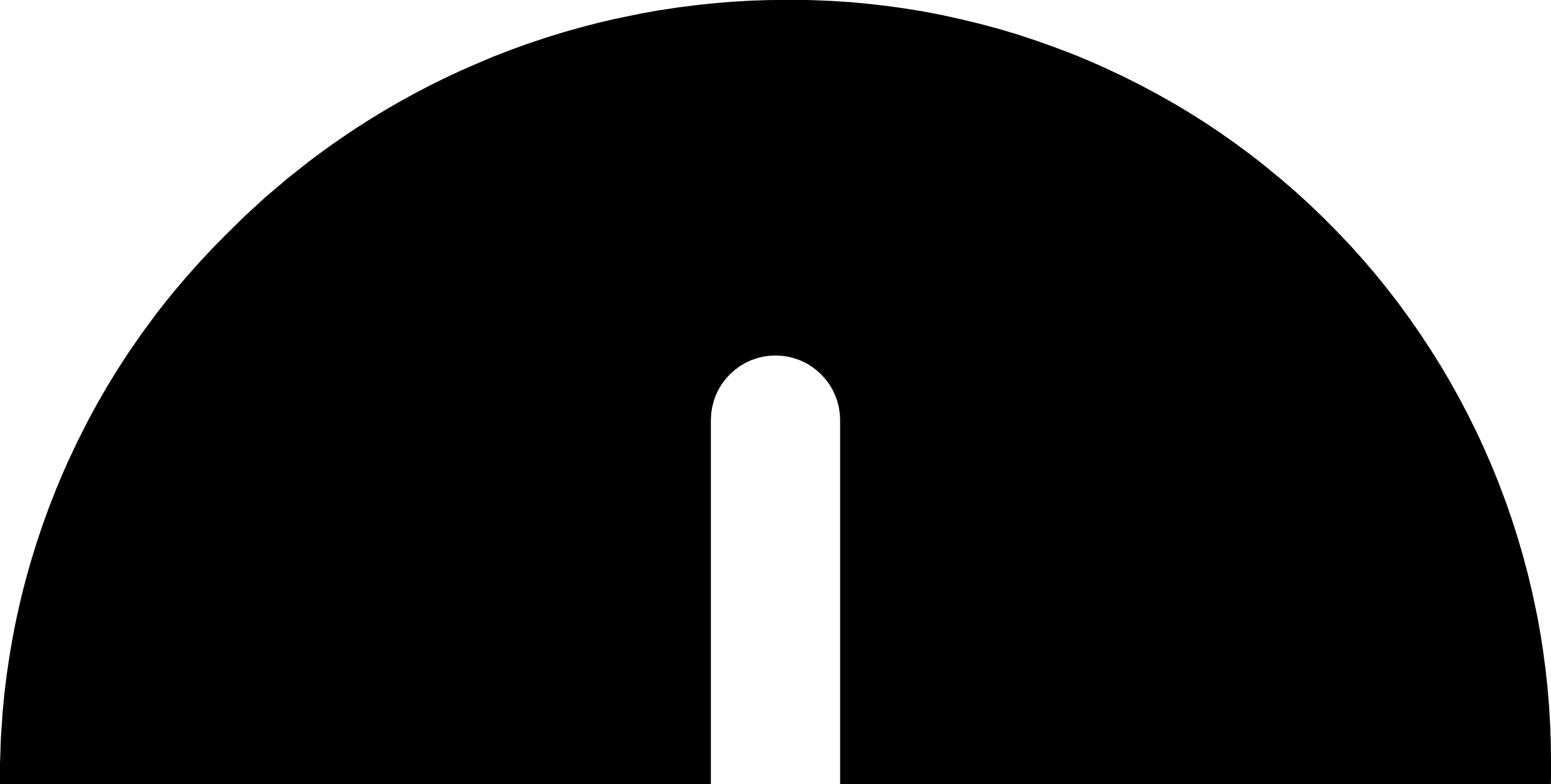
type input "*****"
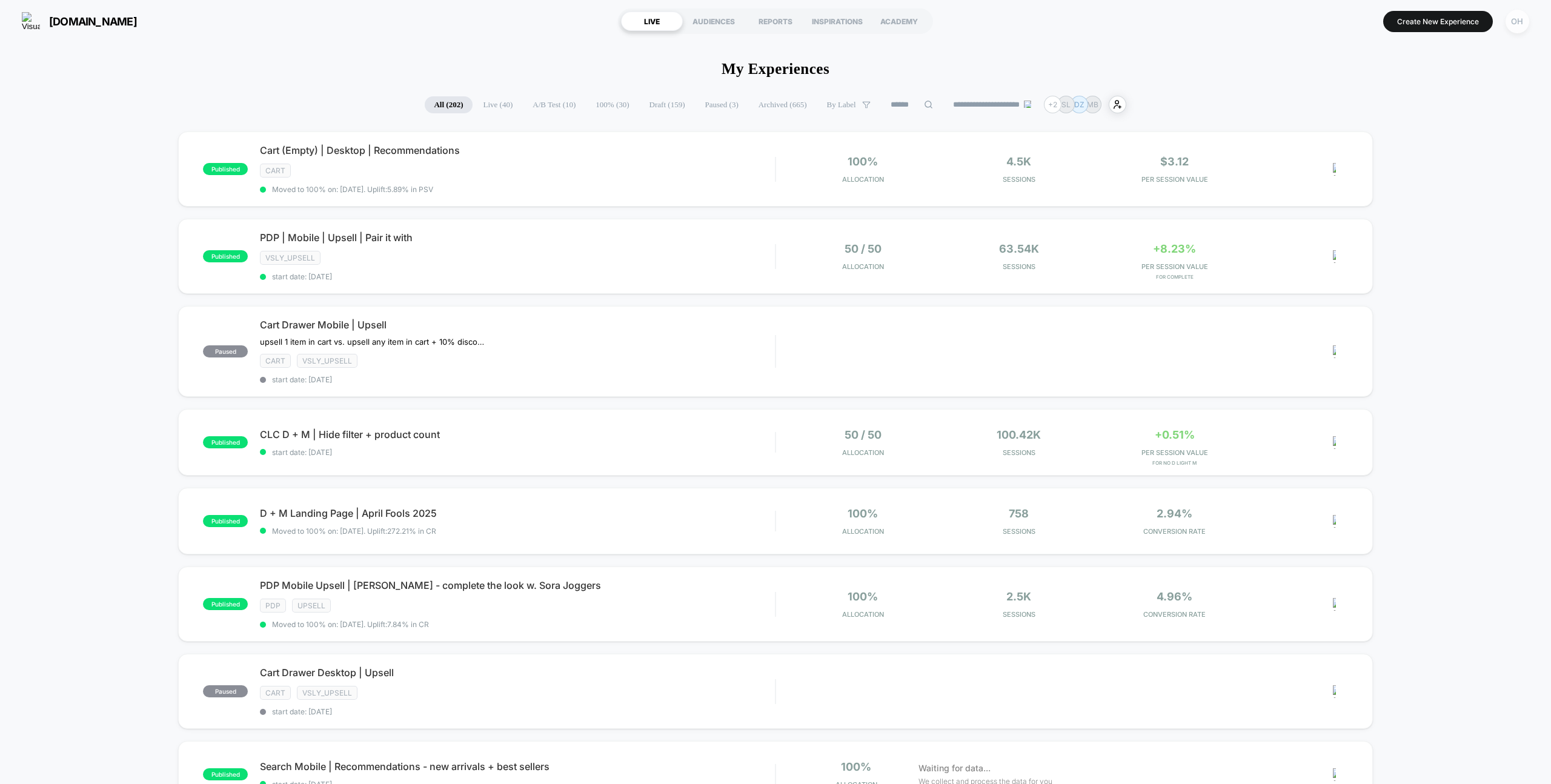
click at [1513, 24] on div "OH" at bounding box center [1518, 21] width 24 height 24
click at [1427, 269] on button "Integrations" at bounding box center [1444, 275] width 144 height 12
click at [1443, 21] on button "Create New Experience" at bounding box center [1438, 21] width 110 height 21
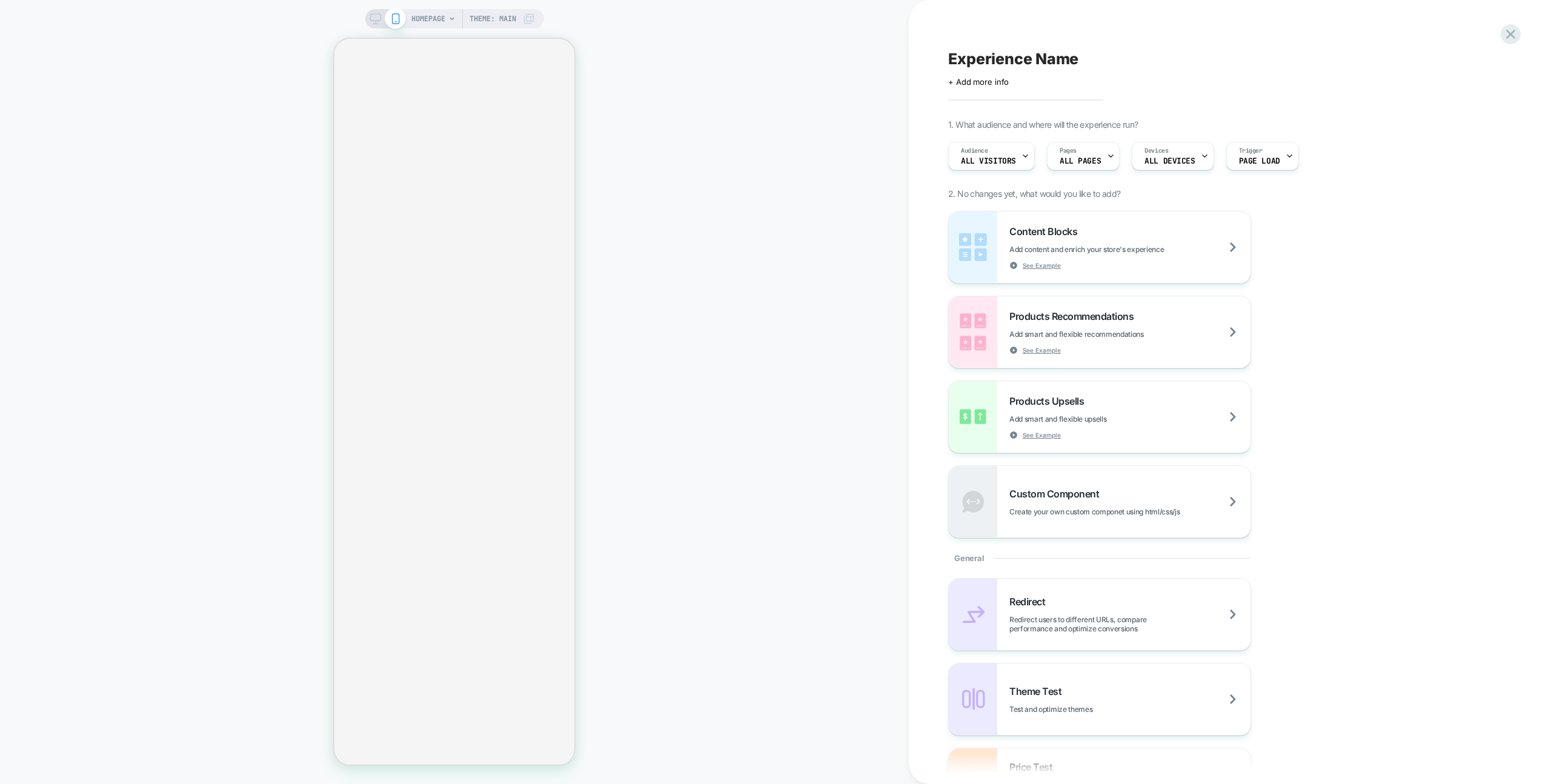
click at [1409, 17] on div "Experience Name Click to edit experience details + Add more info 1. What audien…" at bounding box center [1175, 392] width 533 height 784
click at [1116, 174] on div "Audience All Visitors Pages ALL PAGES Devices ALL DEVICES Trigger Page Load" at bounding box center [1163, 156] width 443 height 40
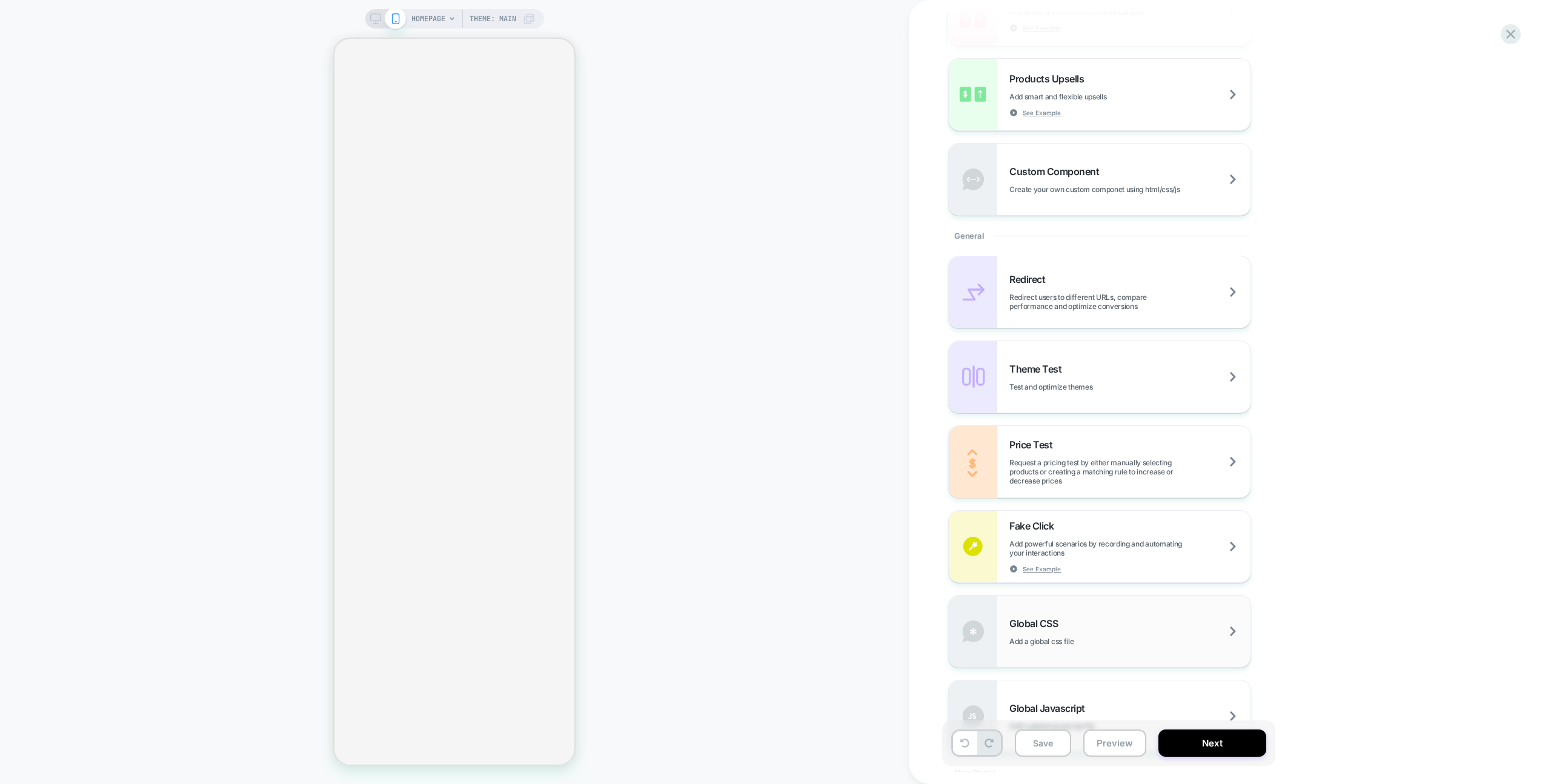
click at [1080, 644] on span "Add a global css file" at bounding box center [1072, 641] width 125 height 9
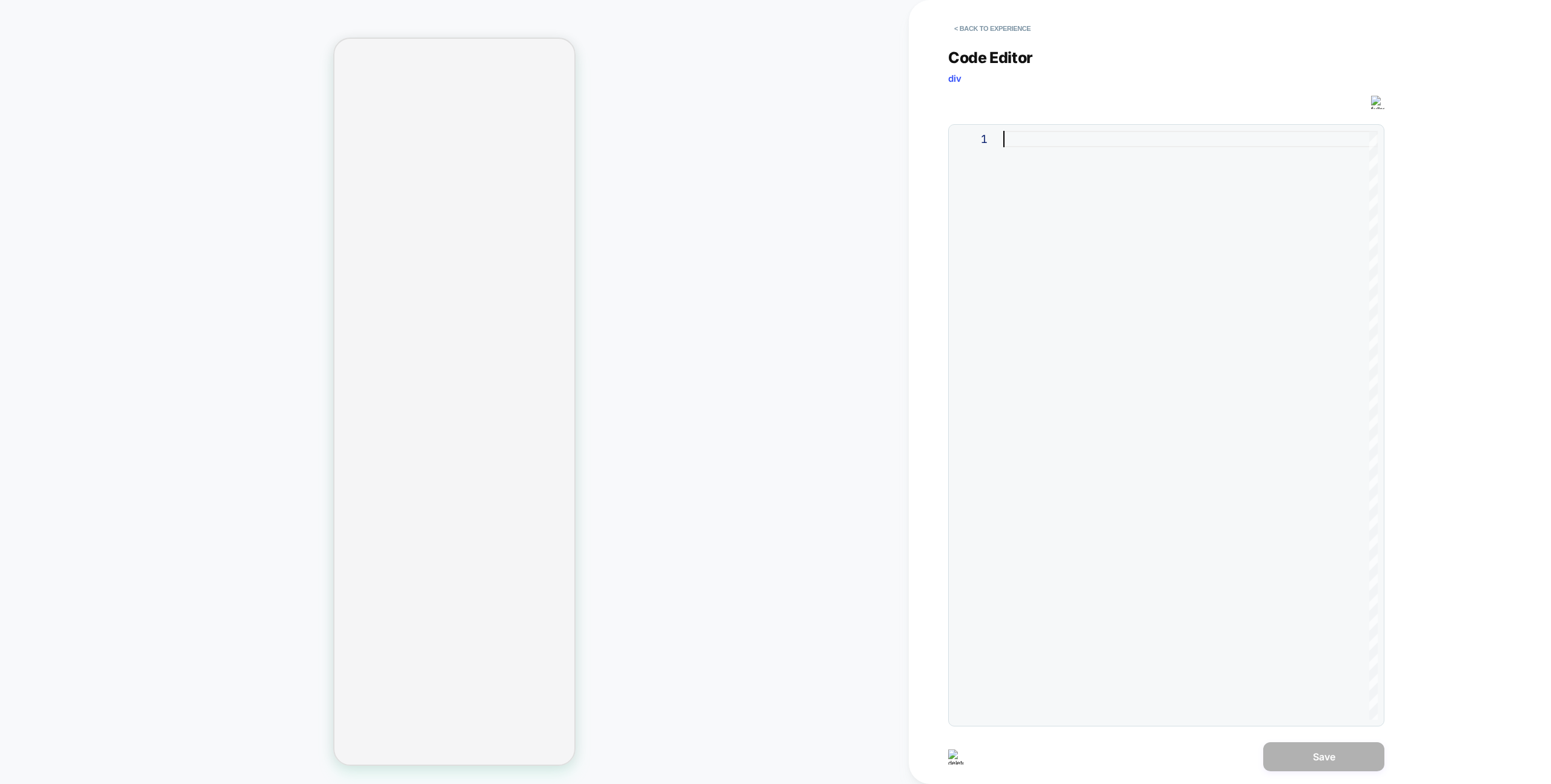
click at [1086, 326] on div at bounding box center [1190, 425] width 375 height 589
type textarea "******"
click at [1284, 749] on button "Save" at bounding box center [1324, 756] width 121 height 29
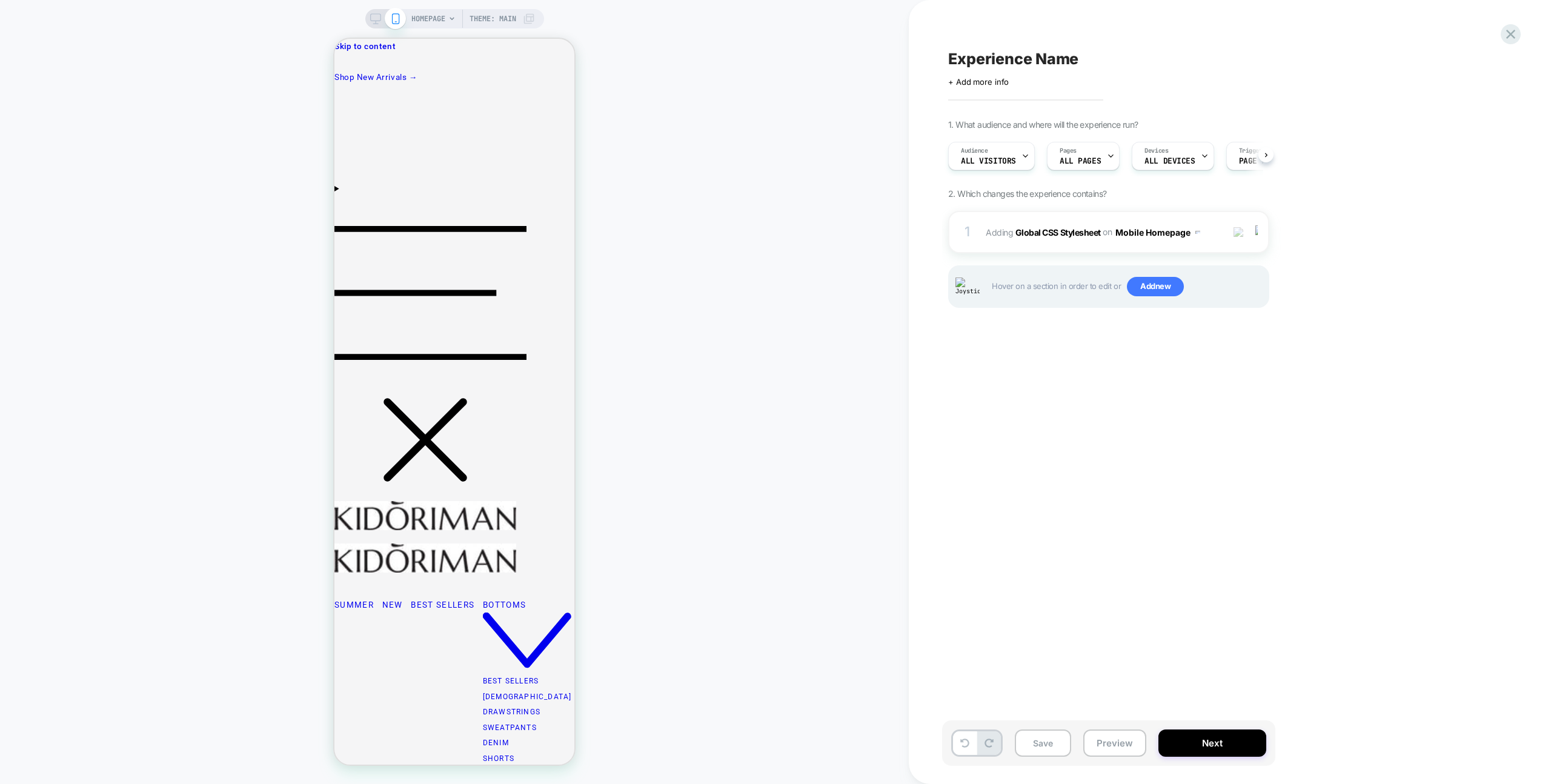
scroll to position [0, 1]
click at [1159, 300] on div "Hover on a section in order to edit or Add new" at bounding box center [1109, 286] width 321 height 42
click at [1156, 291] on span "Add new" at bounding box center [1156, 286] width 57 height 20
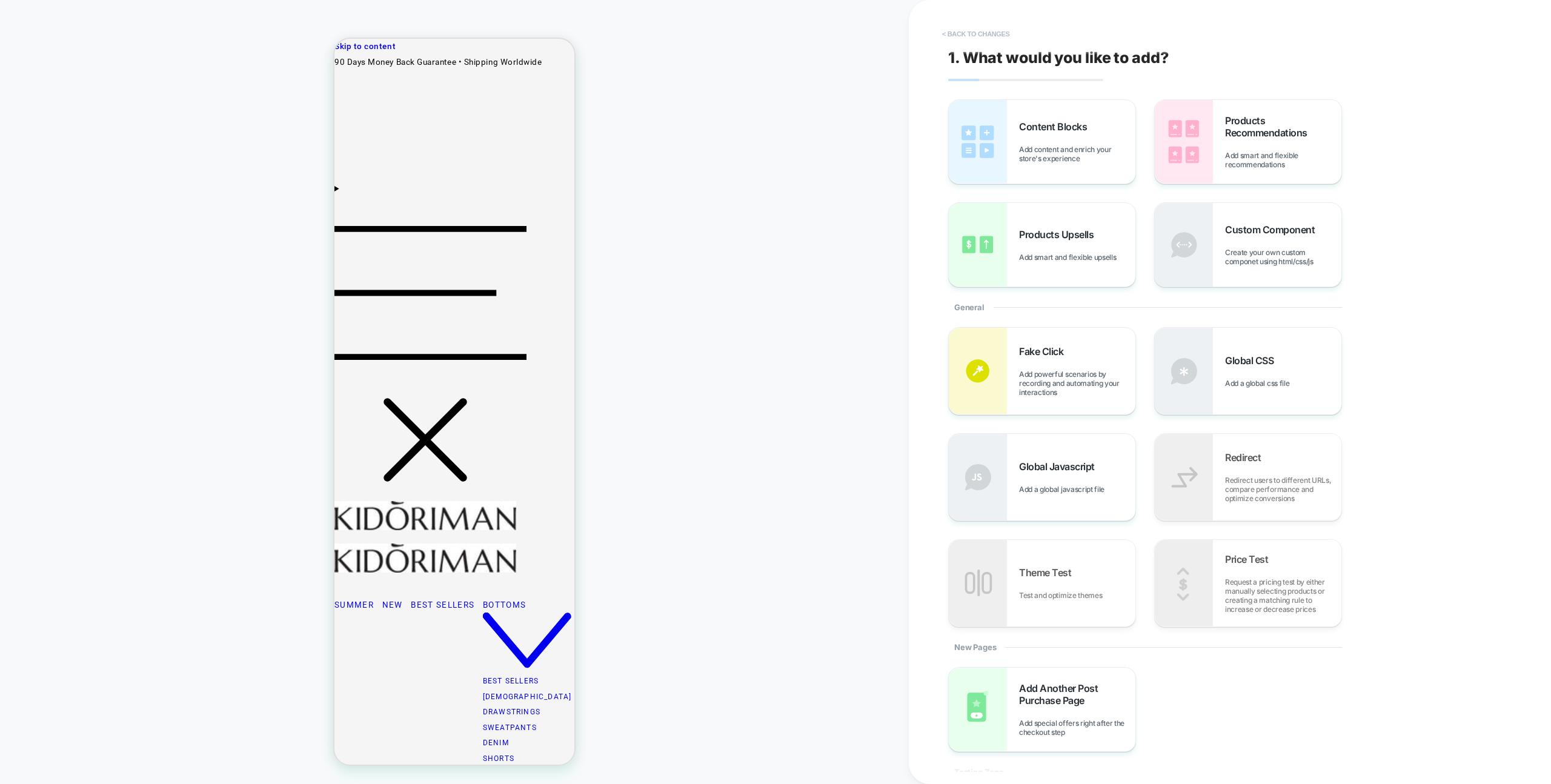
click at [968, 40] on button "< Back to changes" at bounding box center [976, 34] width 80 height 20
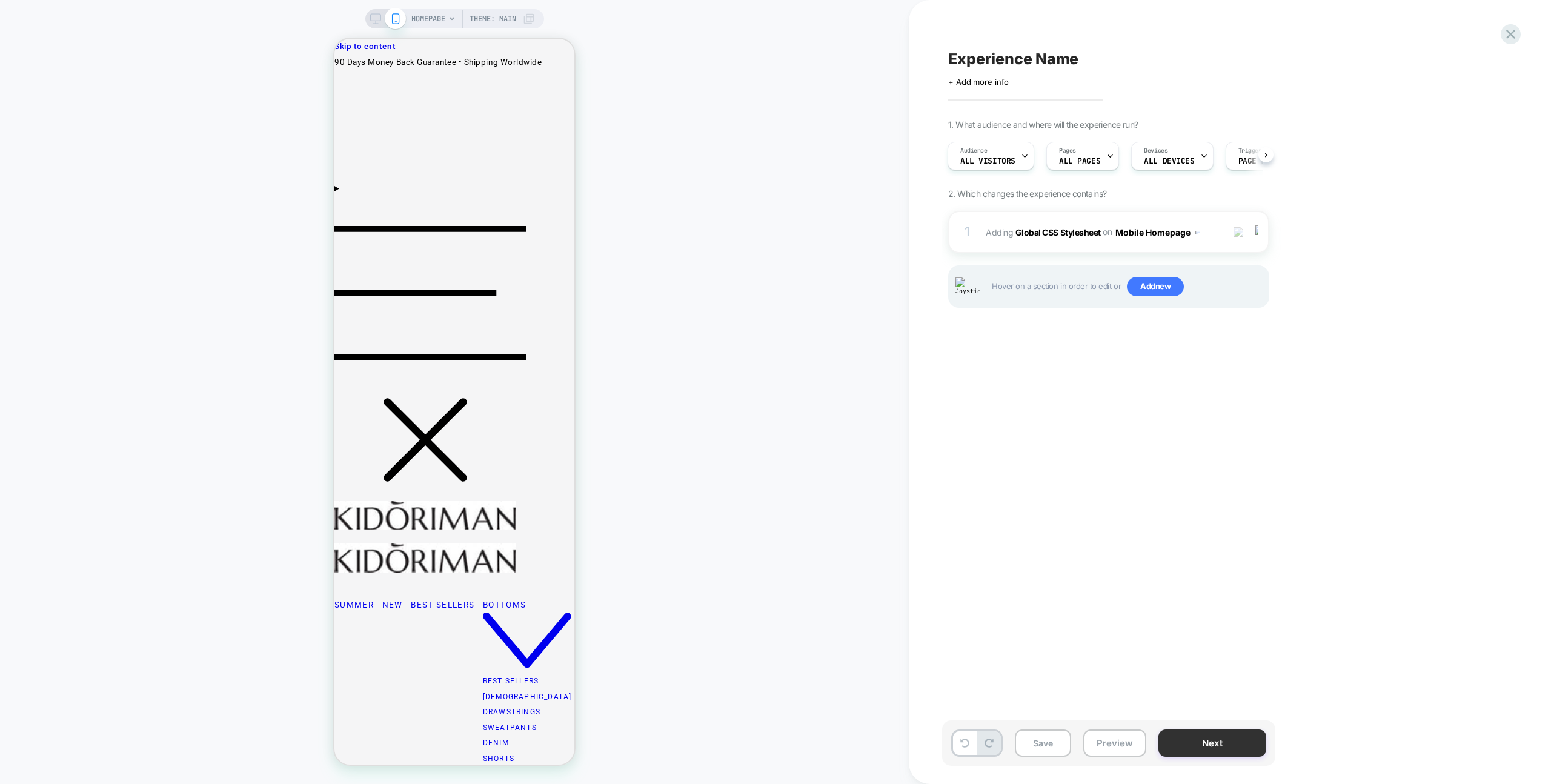
click at [1225, 739] on button "Next" at bounding box center [1212, 742] width 108 height 27
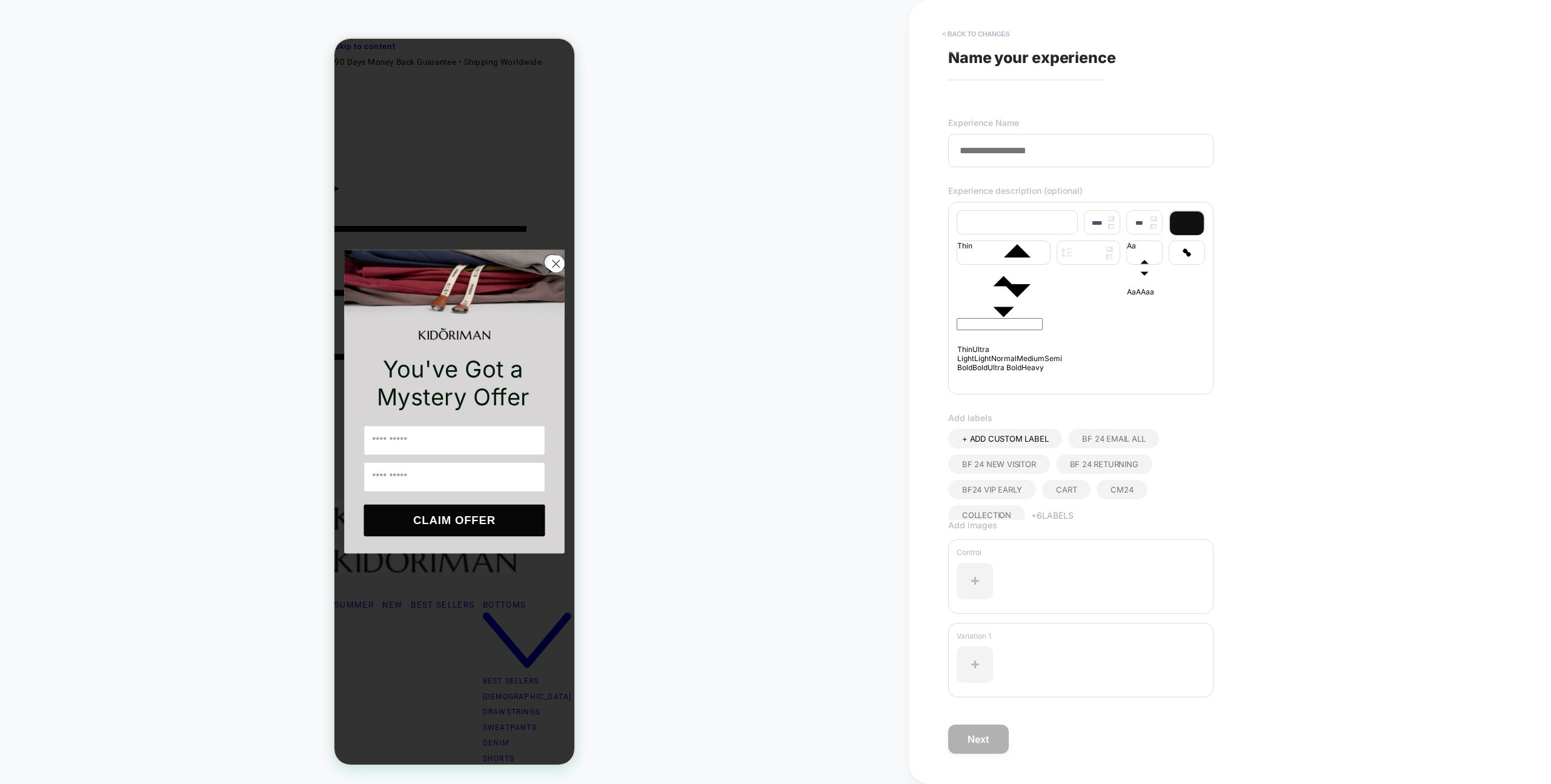
click at [980, 36] on button "< Back to changes" at bounding box center [976, 34] width 80 height 20
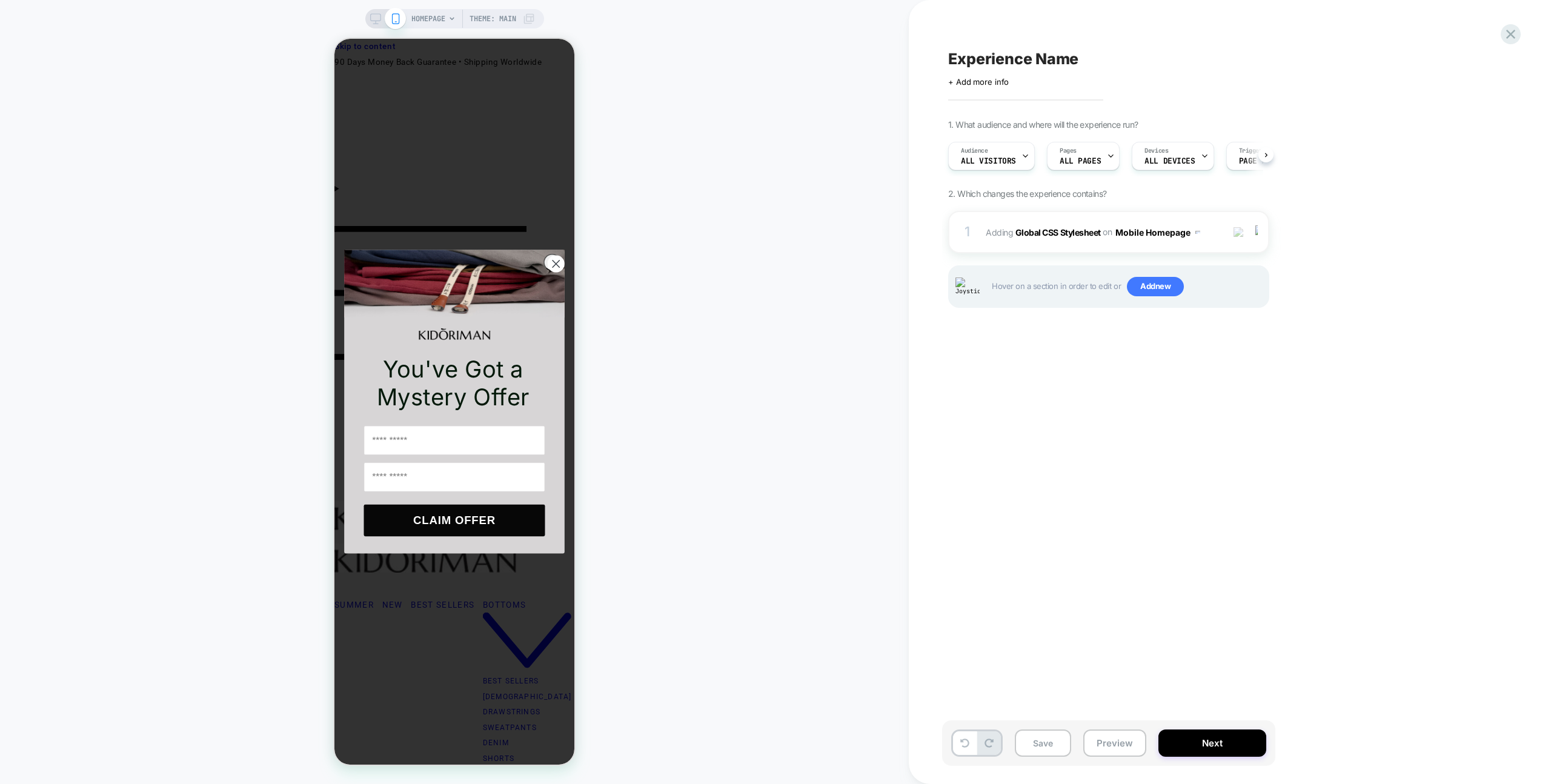
click at [1047, 56] on span "Experience Name" at bounding box center [1013, 59] width 130 height 18
type textarea "*"
drag, startPoint x: 1005, startPoint y: 57, endPoint x: 1005, endPoint y: 96, distance: 39.0
click at [1005, 57] on icon at bounding box center [1003, 59] width 7 height 5
click at [1180, 762] on div "Save Preview Next" at bounding box center [1108, 743] width 333 height 45
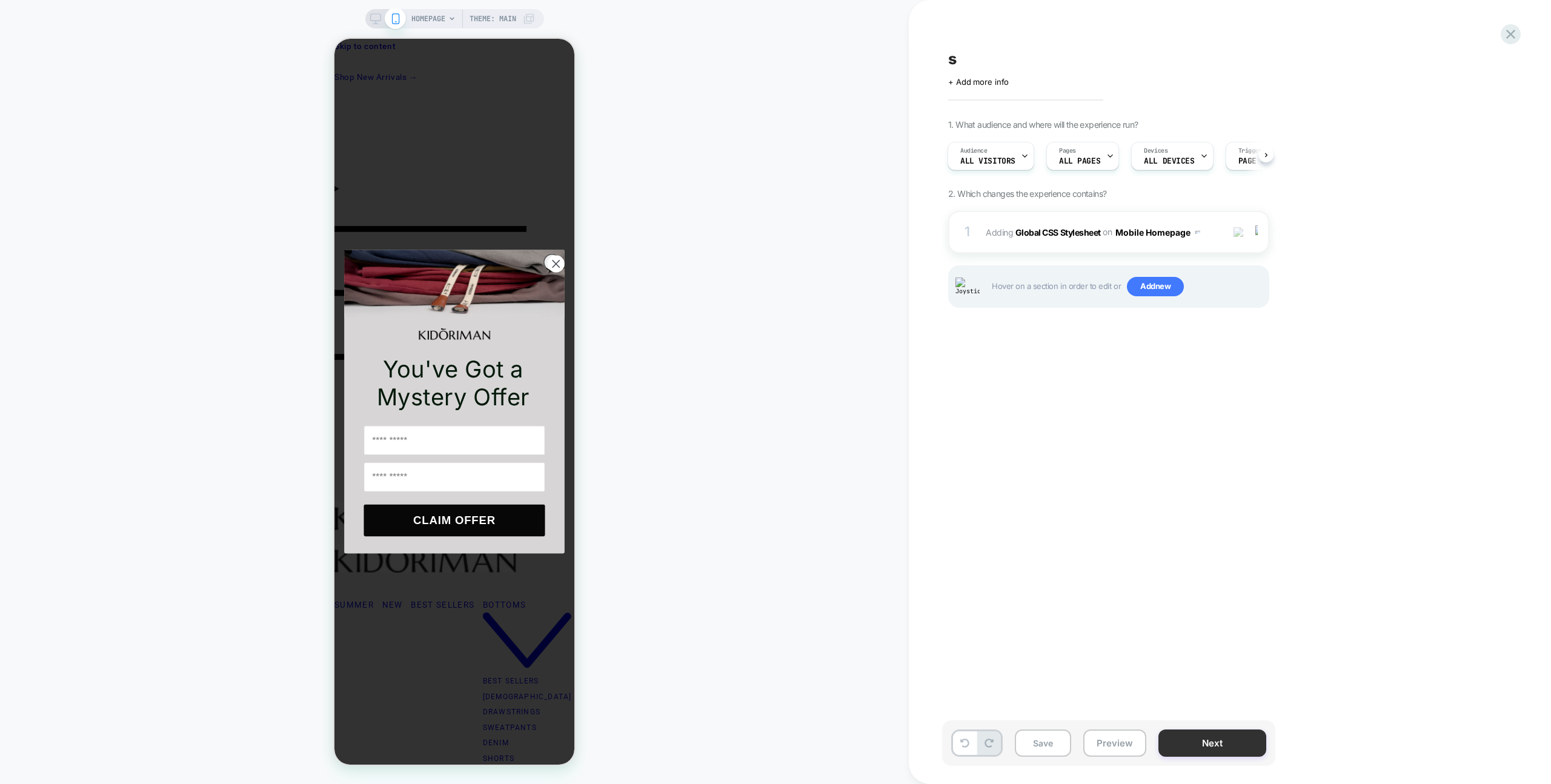
click at [1180, 746] on button "Next" at bounding box center [1212, 742] width 108 height 27
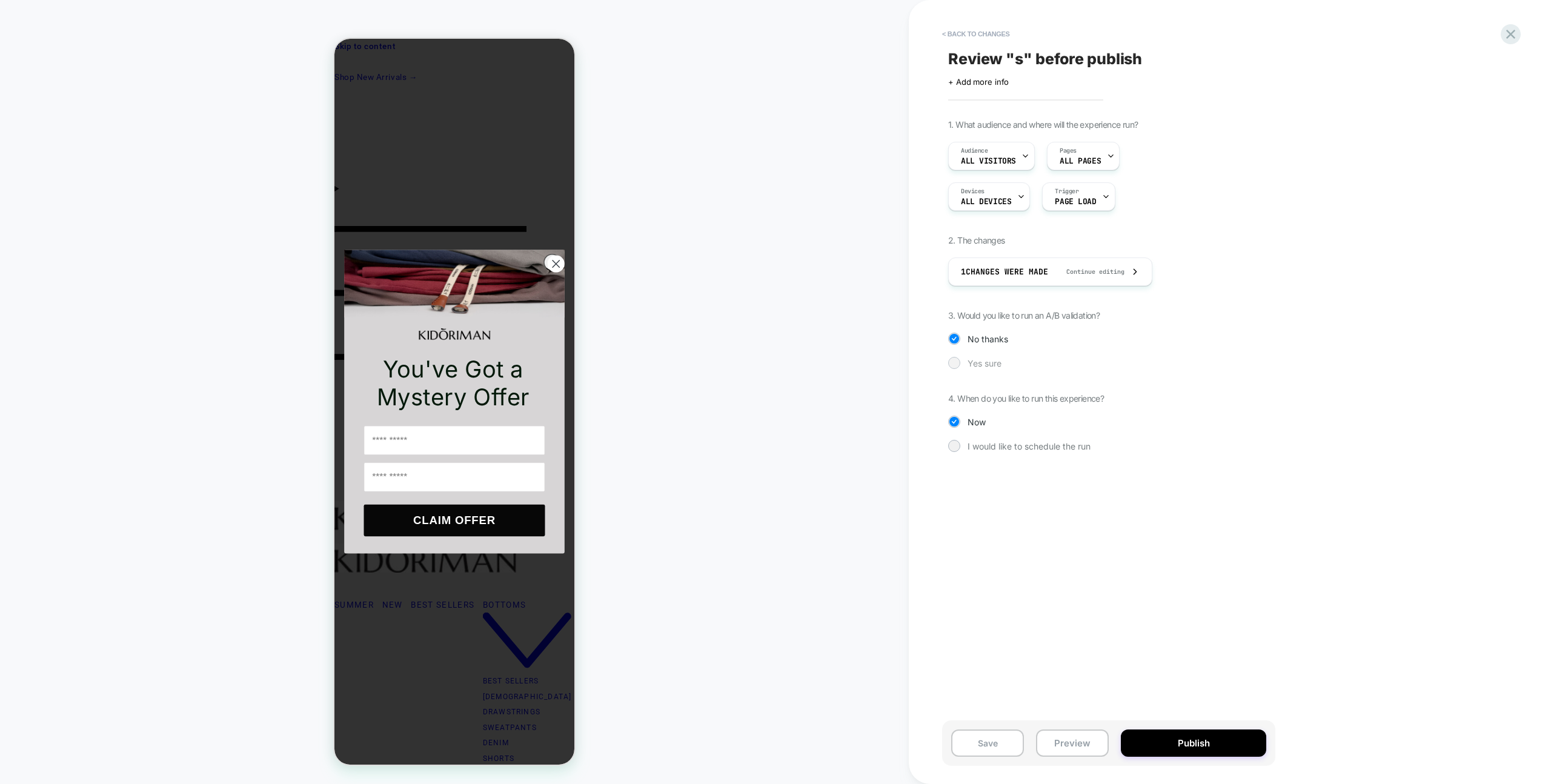
click at [988, 366] on span "Yes sure" at bounding box center [984, 363] width 34 height 10
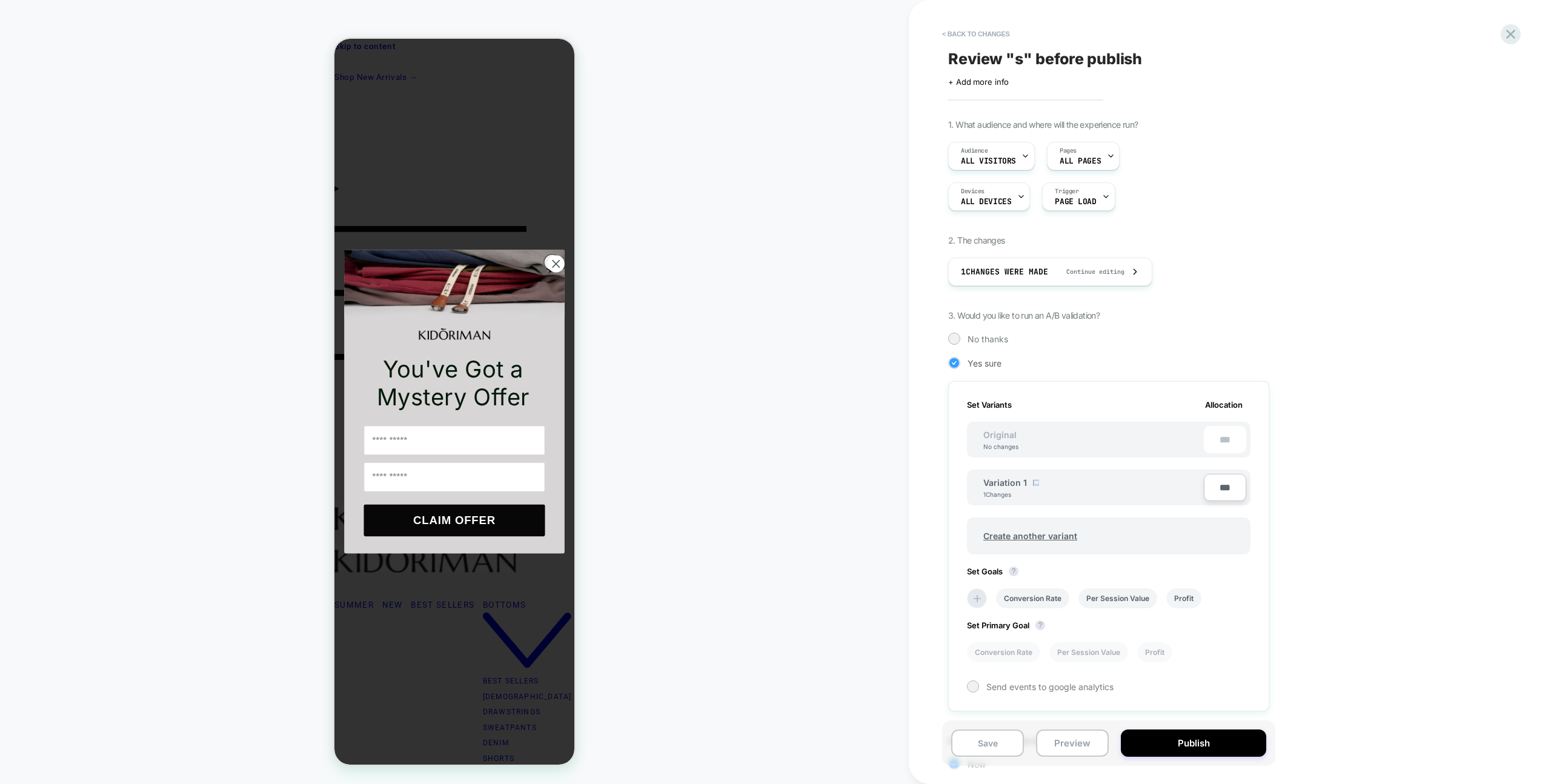
scroll to position [89, 0]
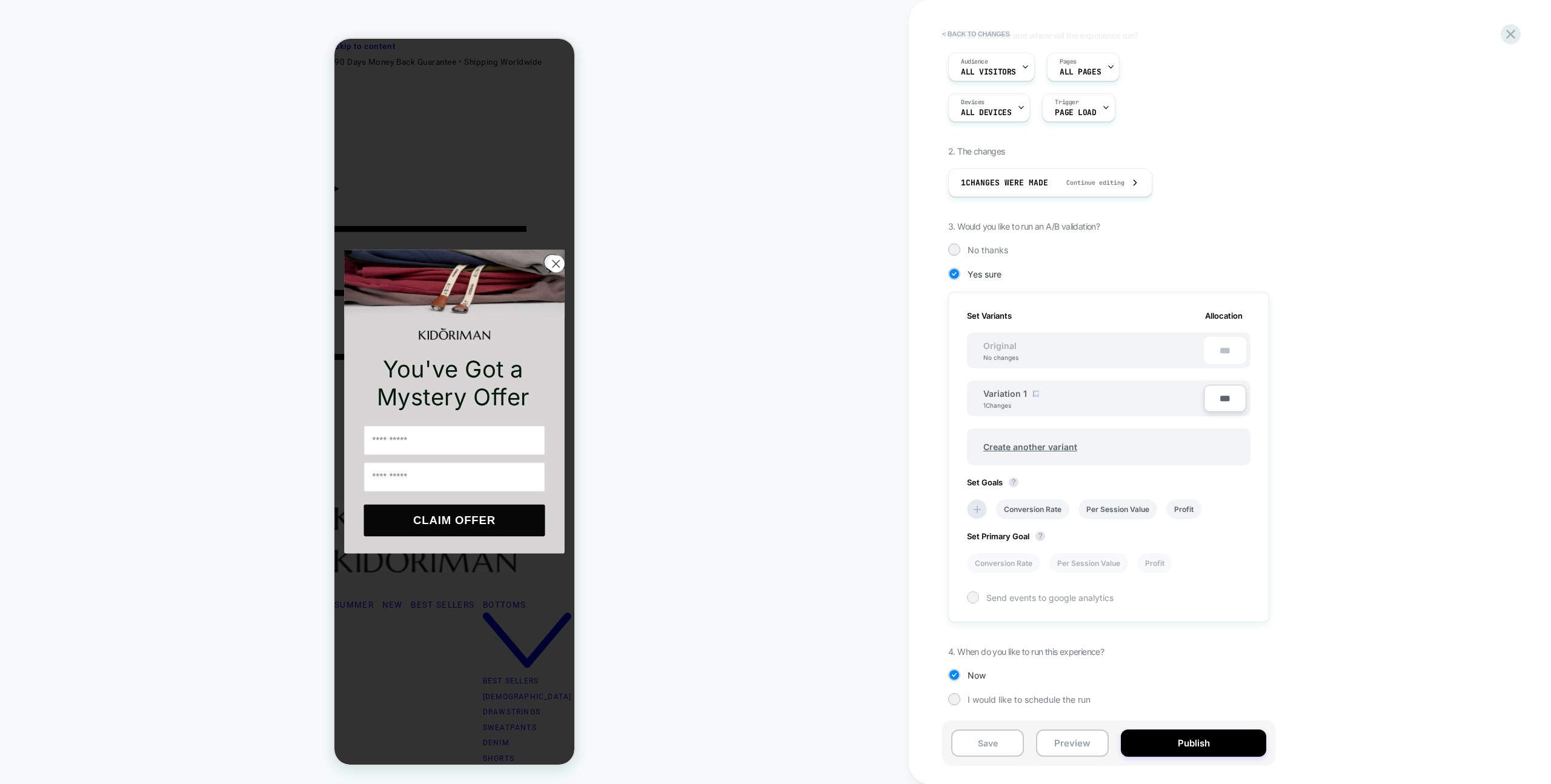
click at [974, 599] on div at bounding box center [973, 596] width 9 height 9
click at [974, 599] on icon at bounding box center [973, 597] width 9 height 12
click at [777, 546] on div "HOMEPAGE Theme: MAIN" at bounding box center [454, 391] width 909 height 759
click at [974, 592] on div at bounding box center [973, 596] width 9 height 9
click at [976, 593] on icon at bounding box center [973, 597] width 9 height 12
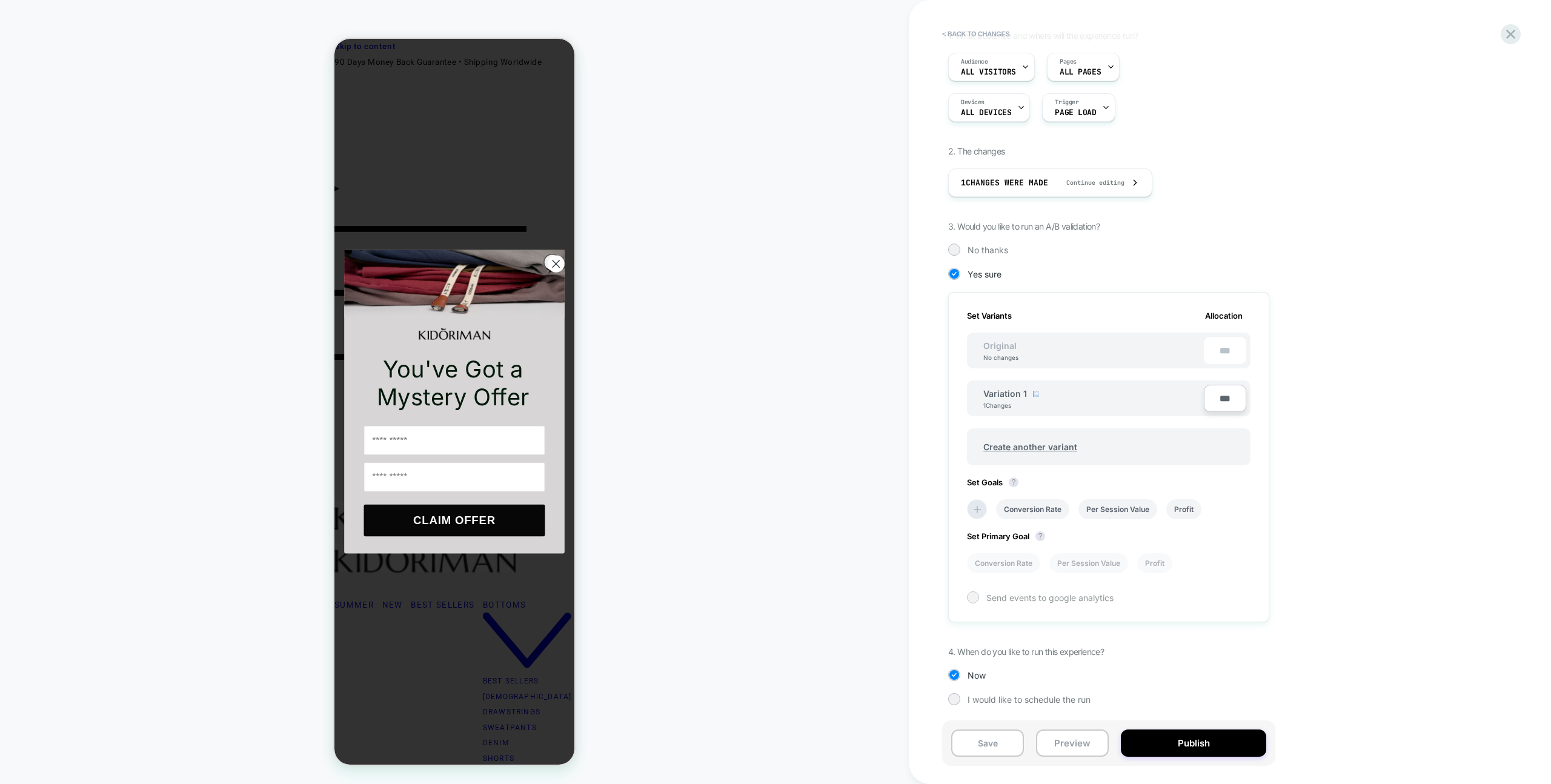
click at [981, 594] on div "Send events to google analytics" at bounding box center [1108, 597] width 284 height 12
click at [971, 600] on icon at bounding box center [973, 597] width 9 height 12
click at [976, 598] on div at bounding box center [973, 596] width 9 height 9
click at [1166, 230] on div "1. What audience and where will the experience run? Audience All Visitors Pages…" at bounding box center [1170, 385] width 443 height 710
click at [687, 214] on div "HOMEPAGE Theme: MAIN" at bounding box center [454, 391] width 909 height 759
